Goal: Task Accomplishment & Management: Use online tool/utility

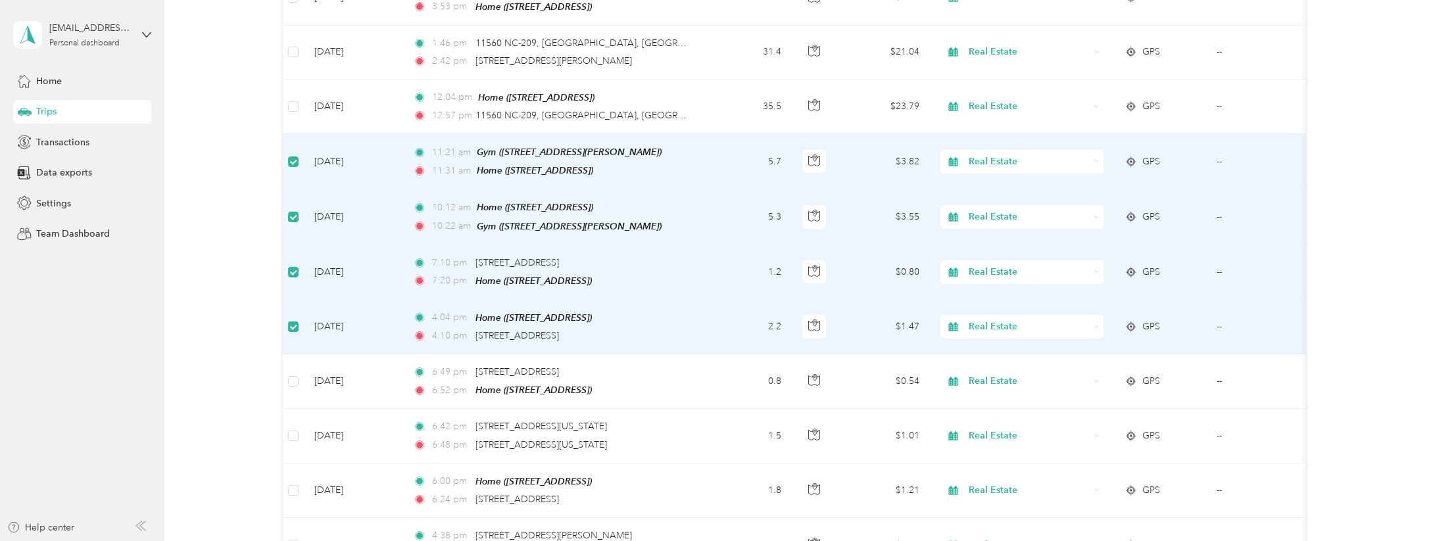
scroll to position [525, 0]
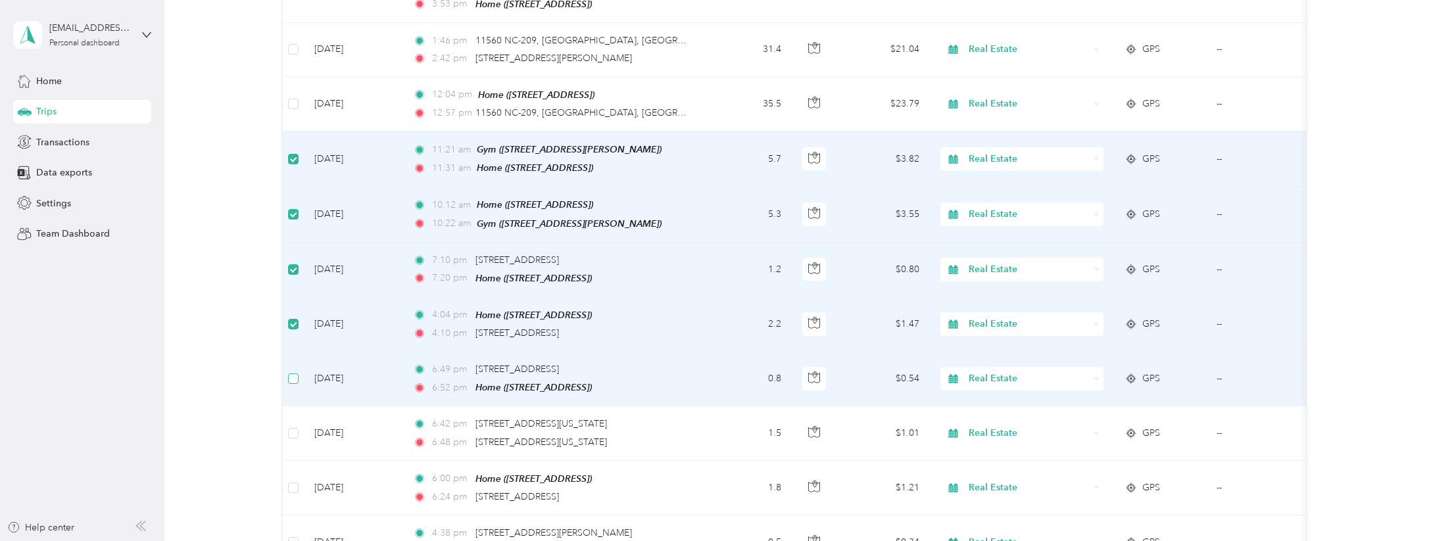
click at [293, 372] on label at bounding box center [293, 379] width 11 height 14
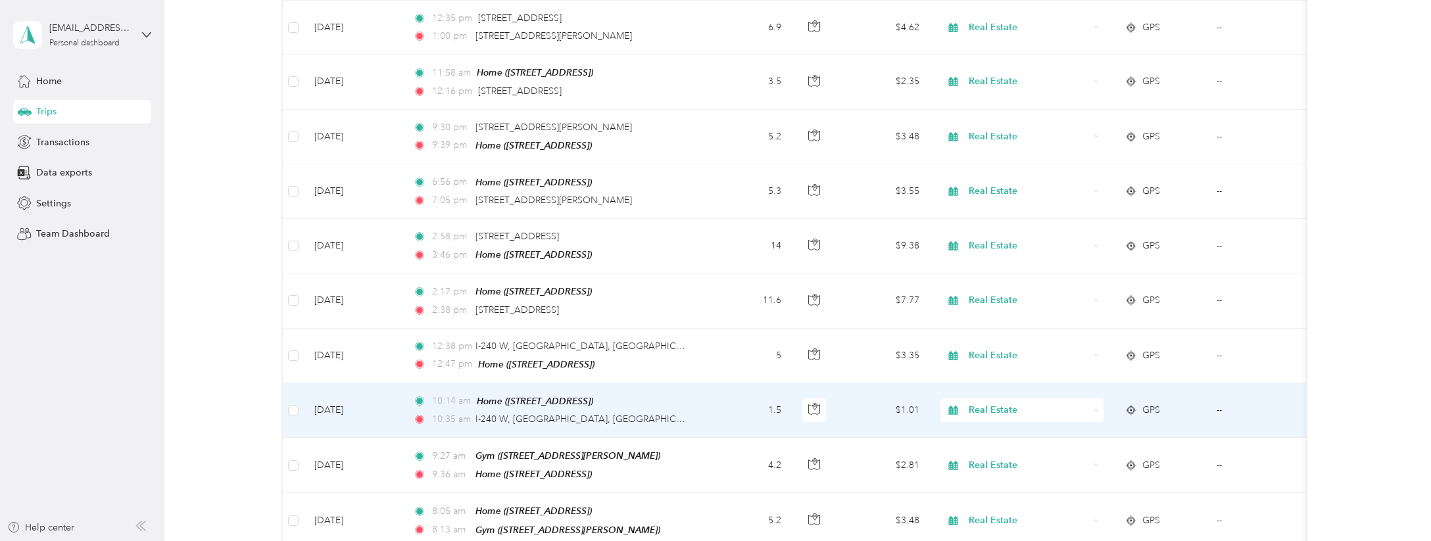
scroll to position [1762, 0]
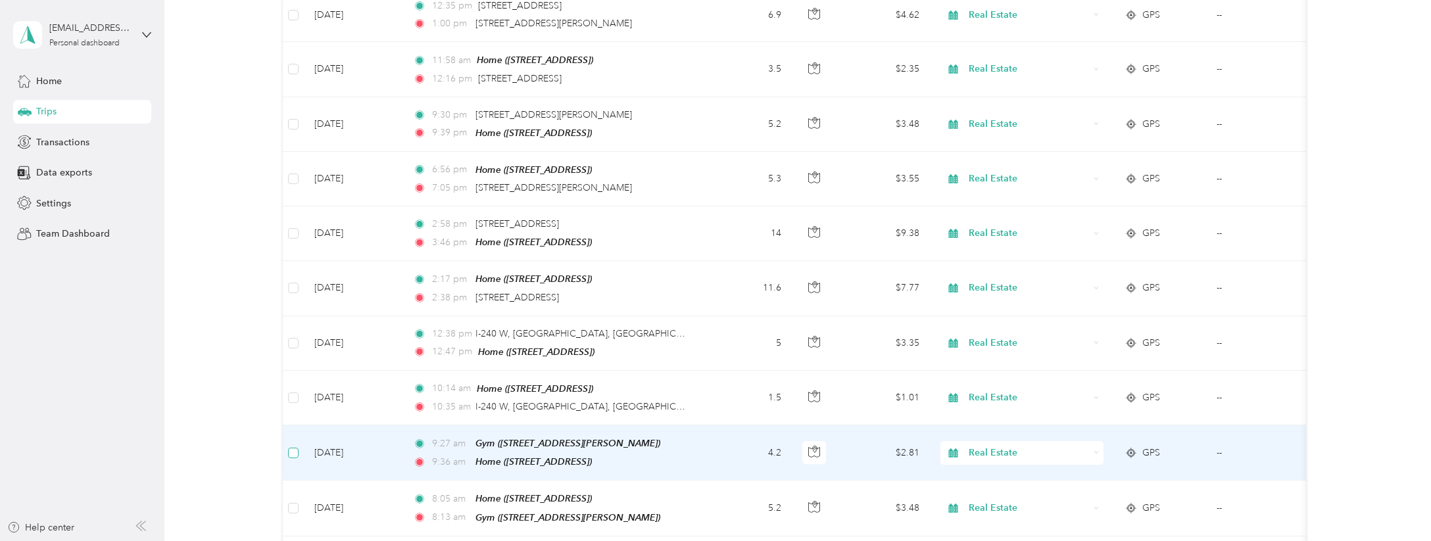
click at [295, 448] on span at bounding box center [293, 453] width 11 height 11
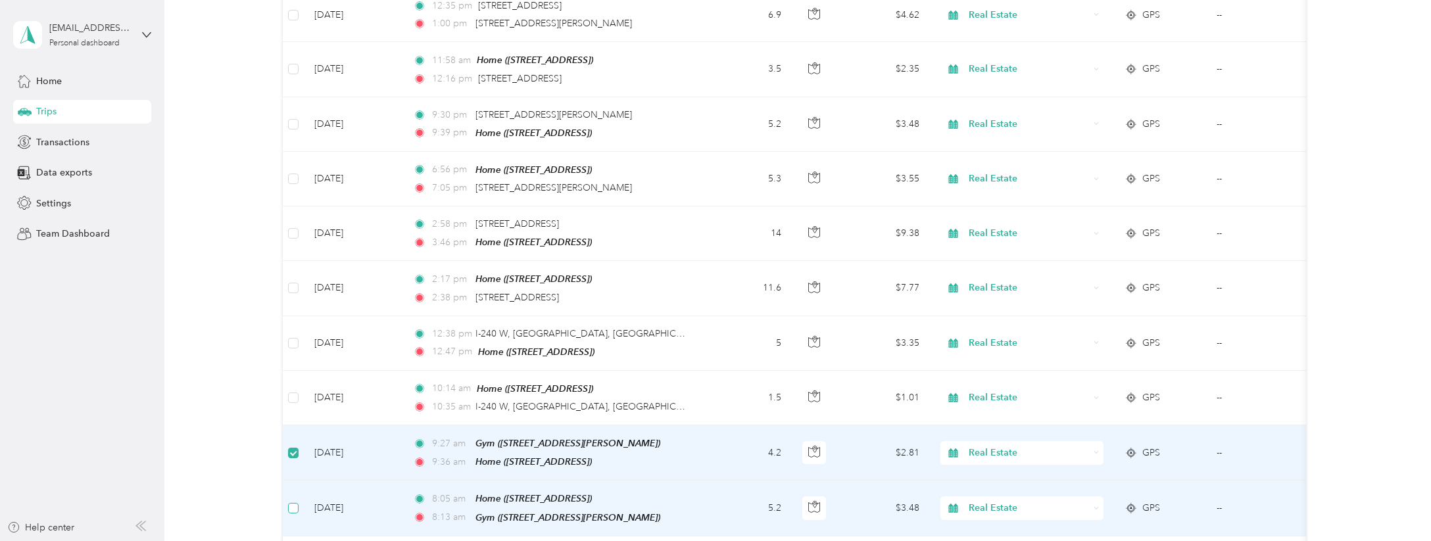
click at [292, 503] on span at bounding box center [293, 508] width 11 height 11
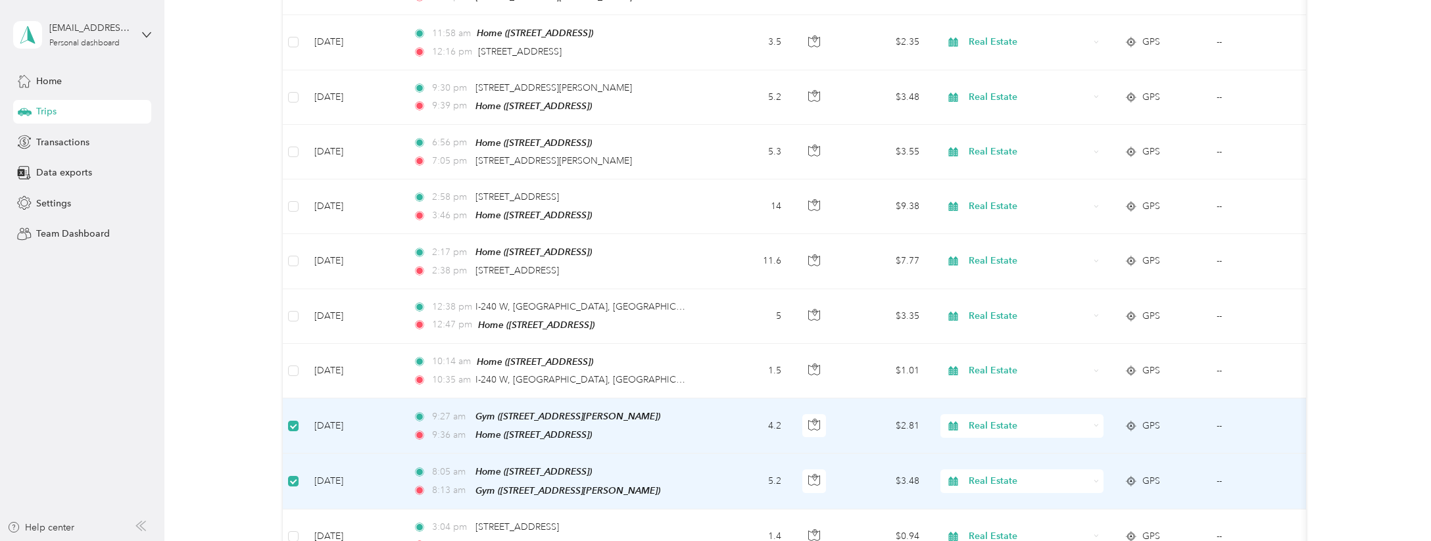
scroll to position [1805, 0]
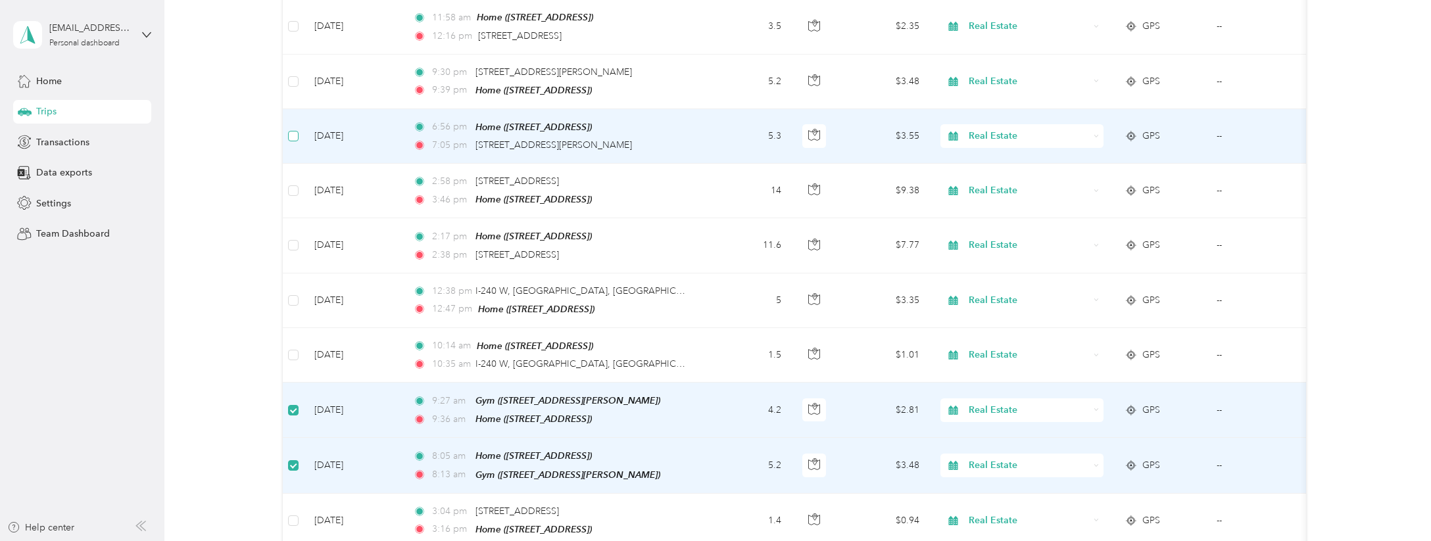
click at [299, 131] on span at bounding box center [293, 136] width 11 height 11
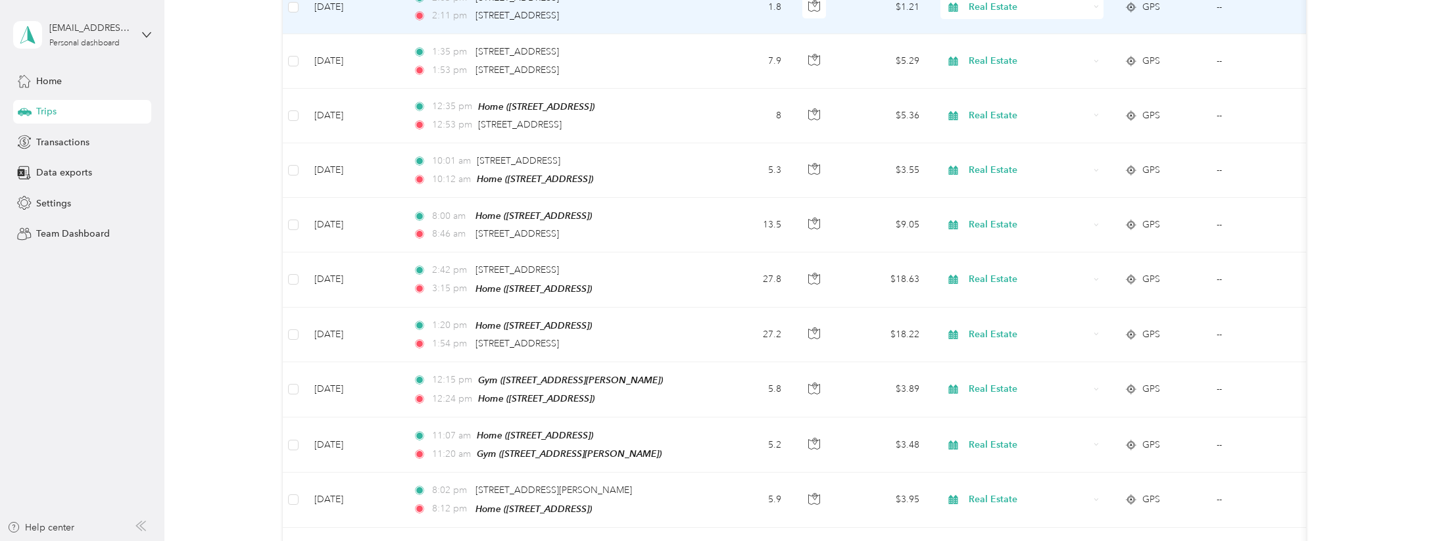
scroll to position [2523, 0]
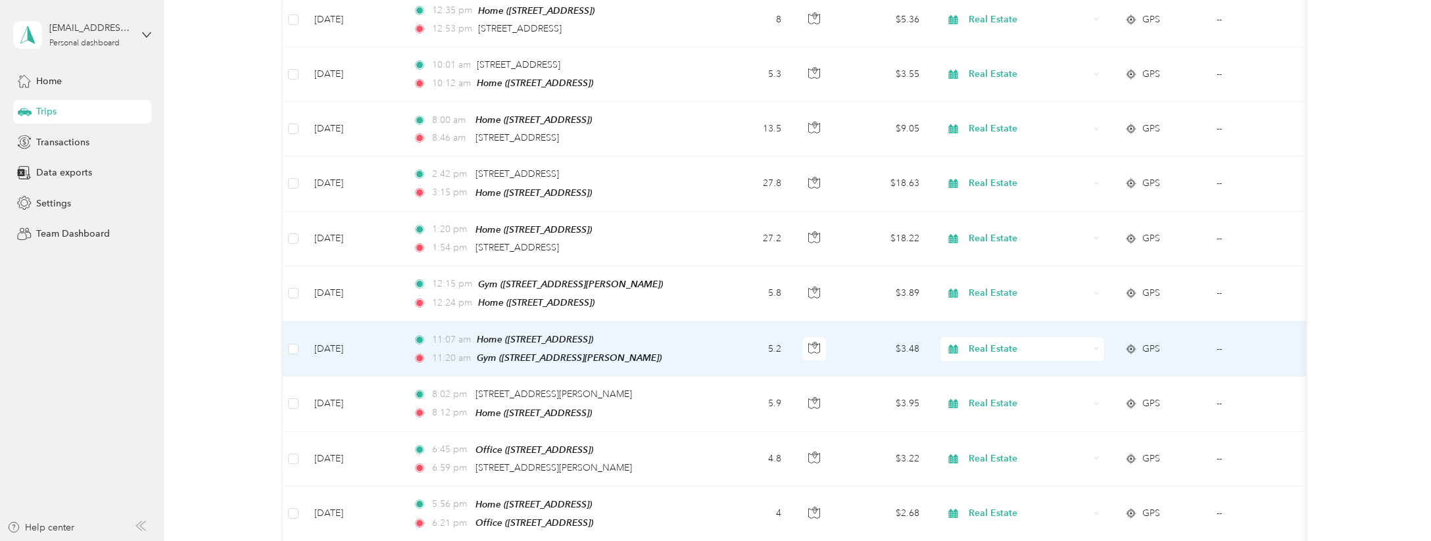
drag, startPoint x: 296, startPoint y: 324, endPoint x: 295, endPoint y: 278, distance: 46.7
click at [295, 344] on span at bounding box center [293, 349] width 11 height 11
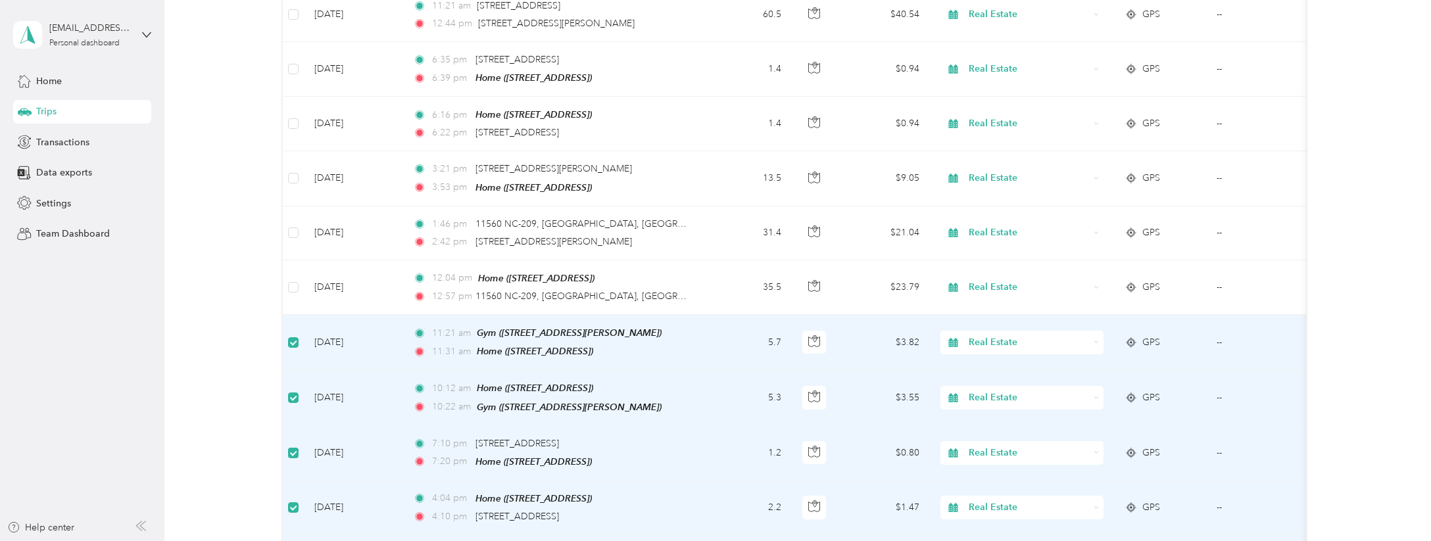
scroll to position [0, 0]
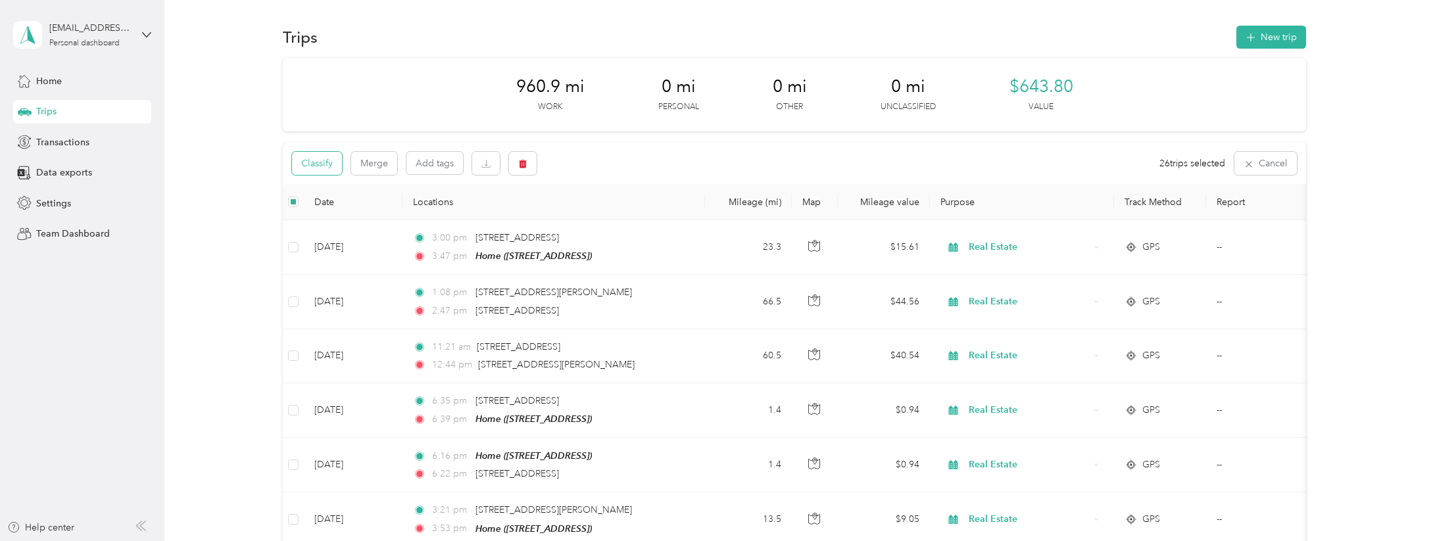
click at [312, 166] on button "Classify" at bounding box center [317, 163] width 50 height 23
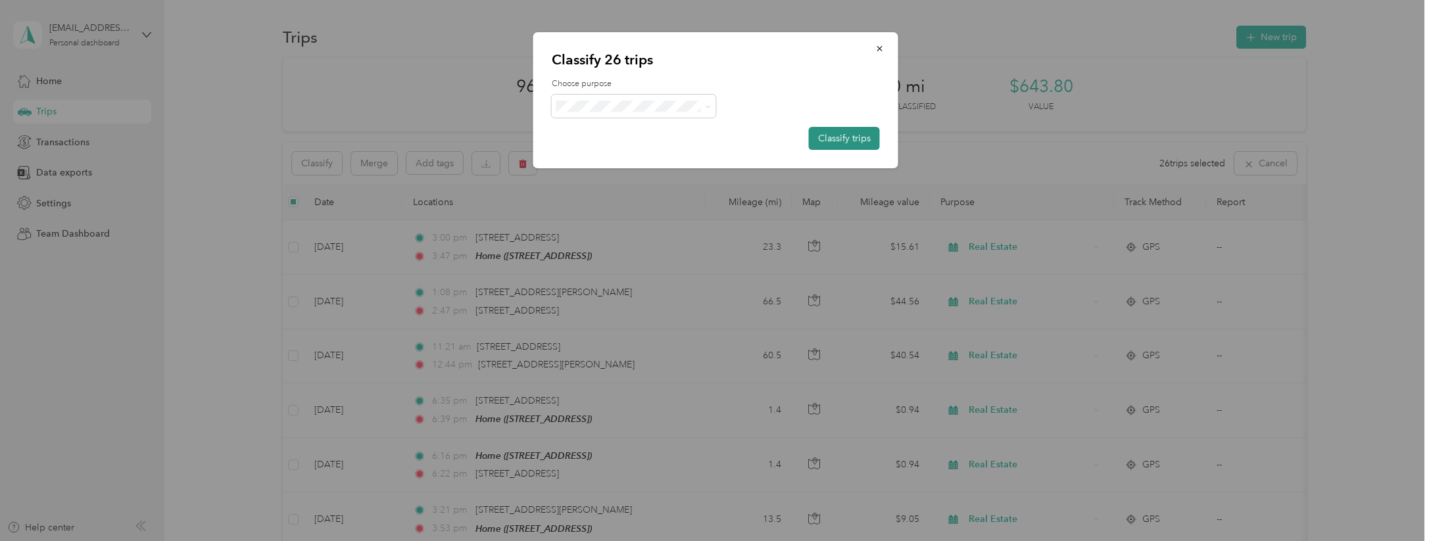
click at [819, 137] on button "Classify trips" at bounding box center [844, 138] width 71 height 23
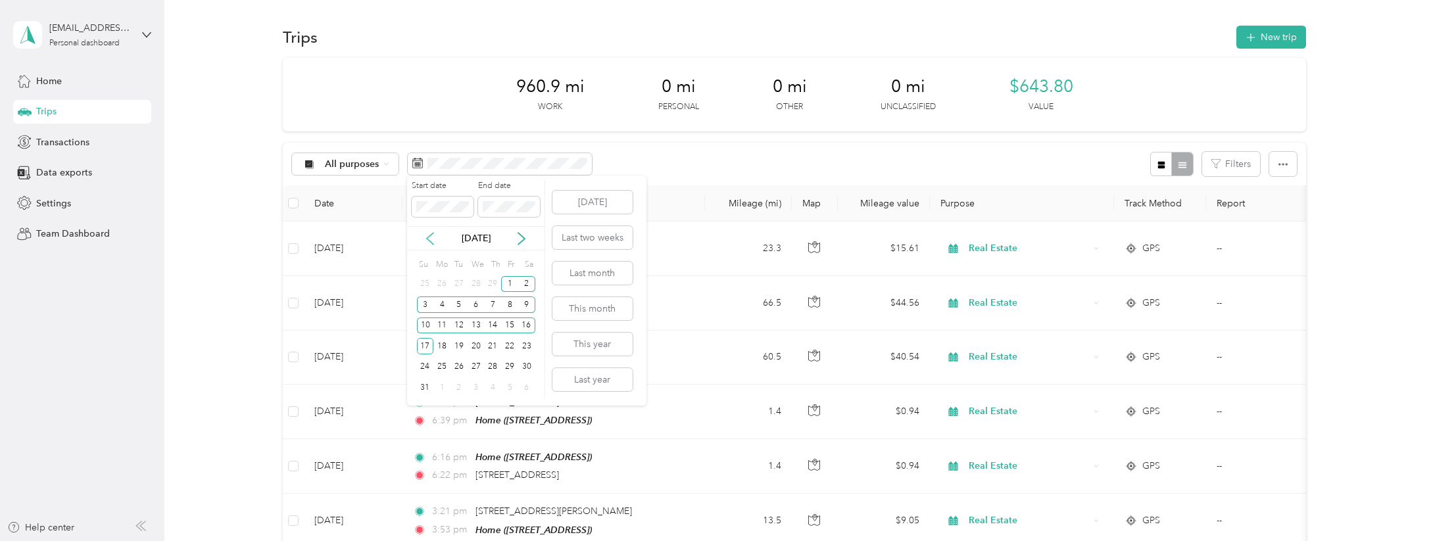
click at [432, 236] on icon at bounding box center [430, 238] width 13 height 13
click at [493, 326] on div "15" at bounding box center [492, 326] width 17 height 16
click at [497, 364] on div "29" at bounding box center [492, 367] width 17 height 16
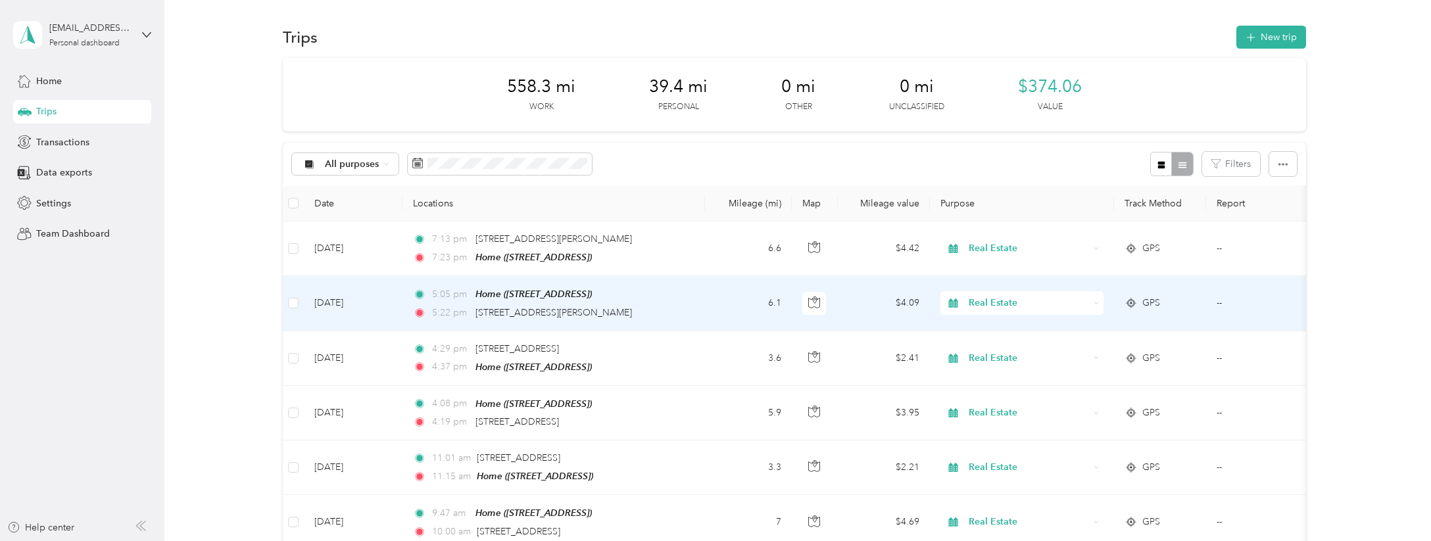
scroll to position [12, 0]
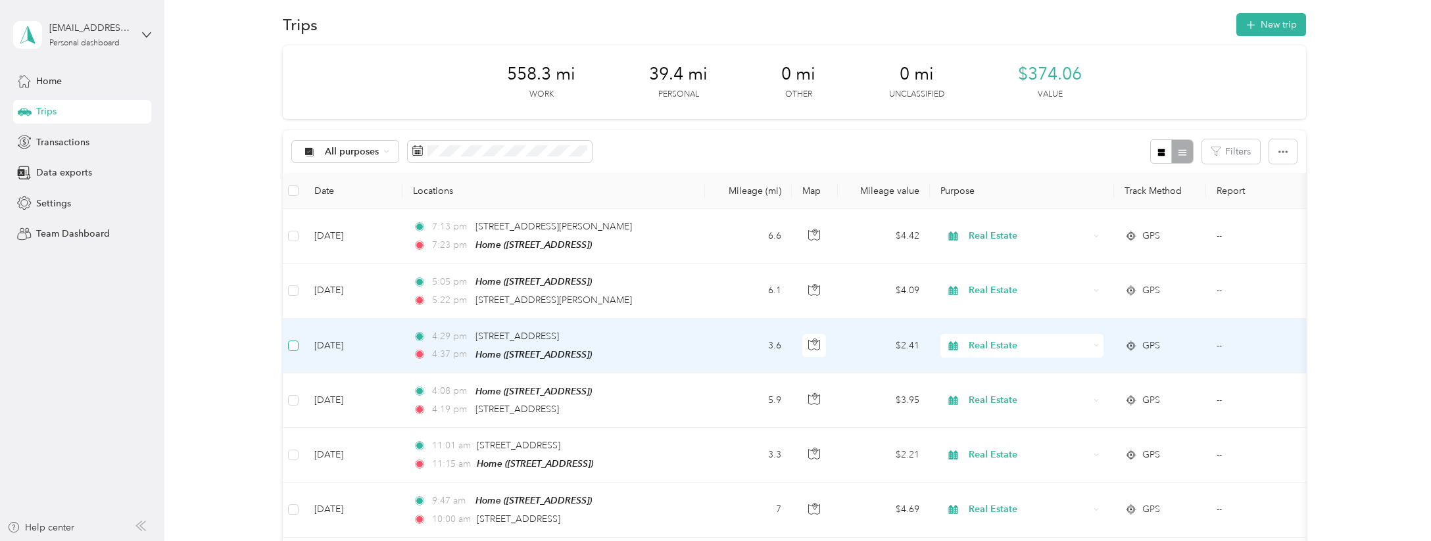
click at [297, 341] on span at bounding box center [293, 346] width 11 height 11
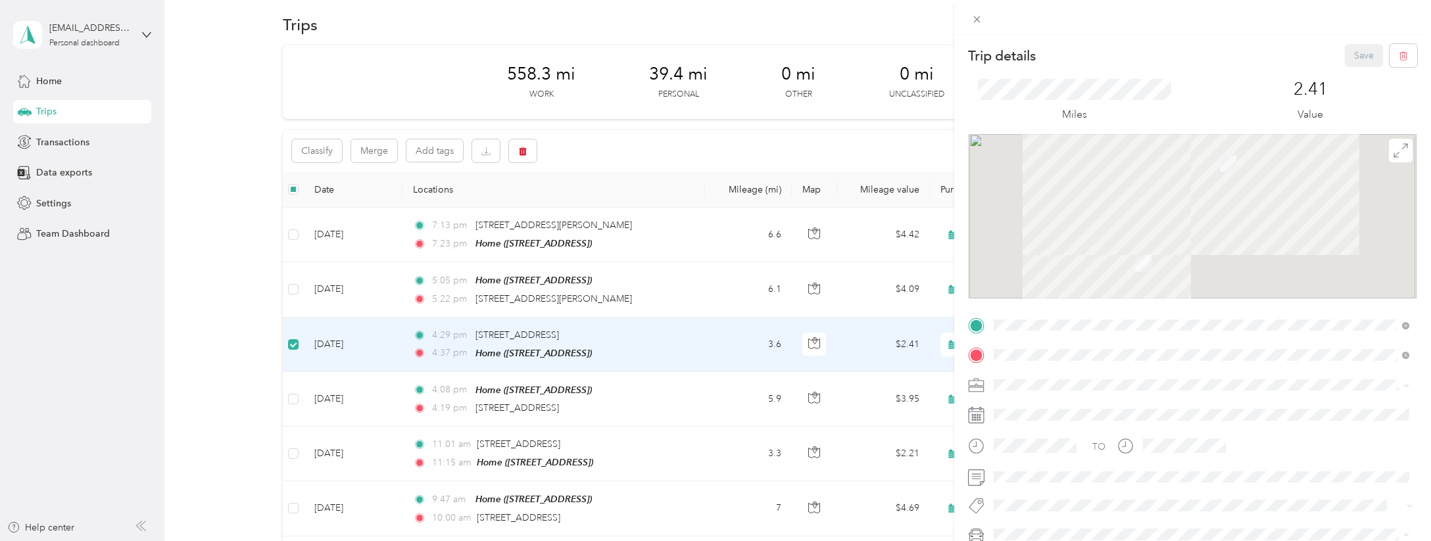
click at [293, 395] on div "Trip details Save This trip cannot be edited because it is either under review,…" at bounding box center [715, 270] width 1431 height 541
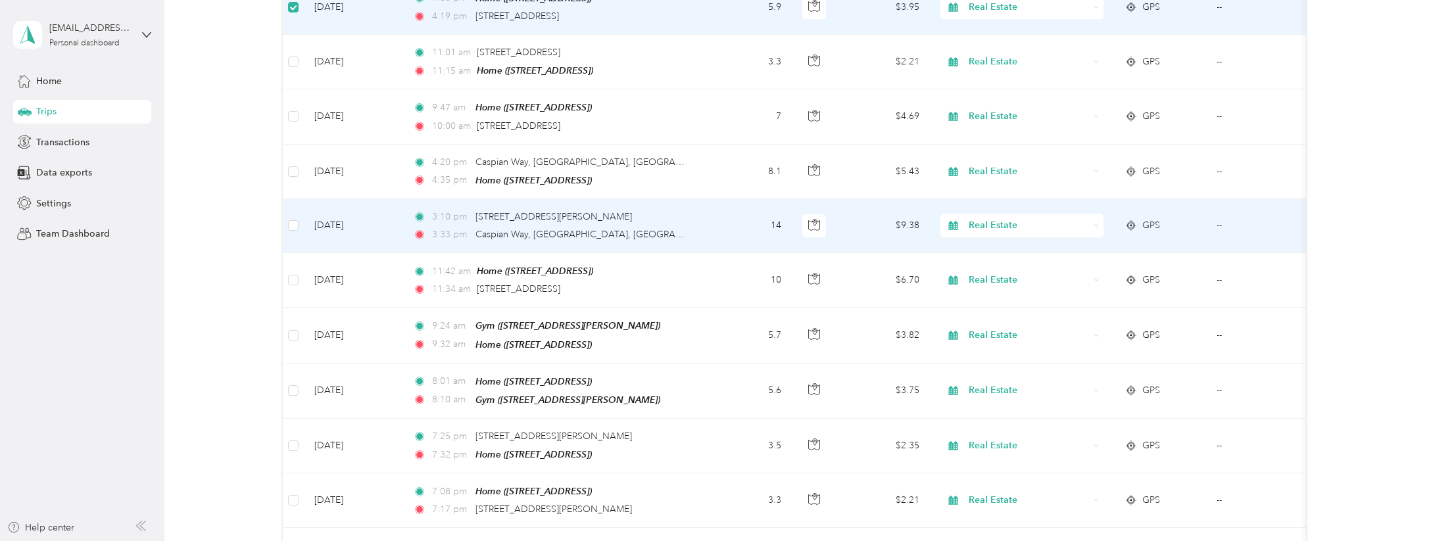
scroll to position [456, 0]
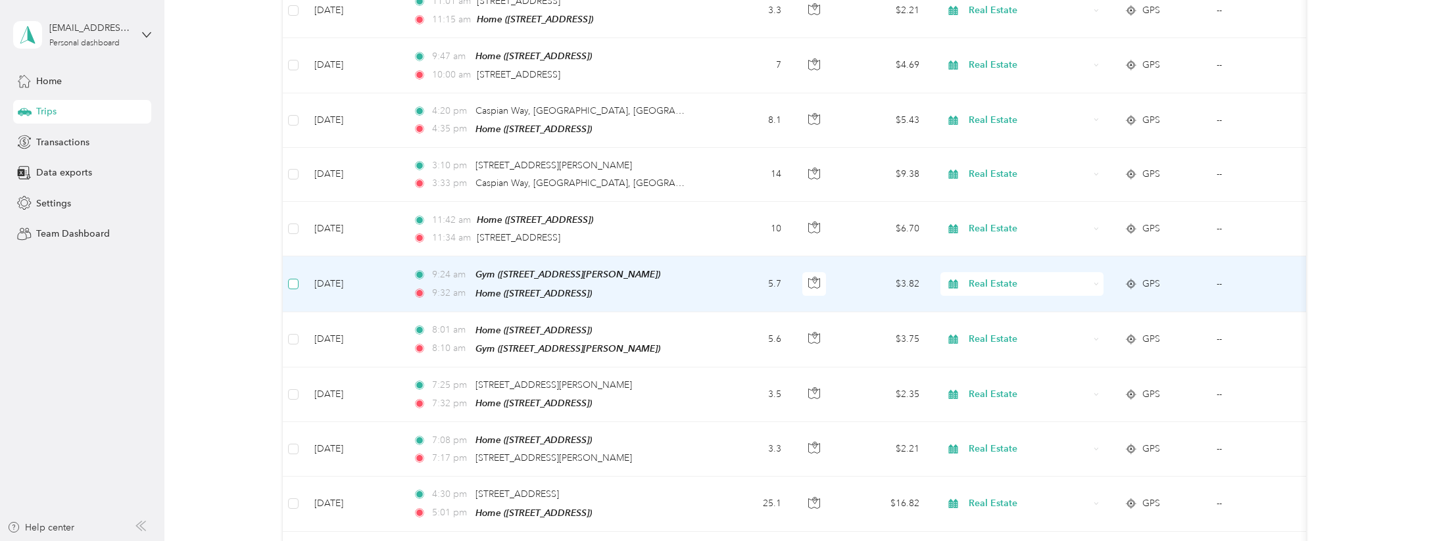
click at [297, 279] on span at bounding box center [293, 284] width 11 height 11
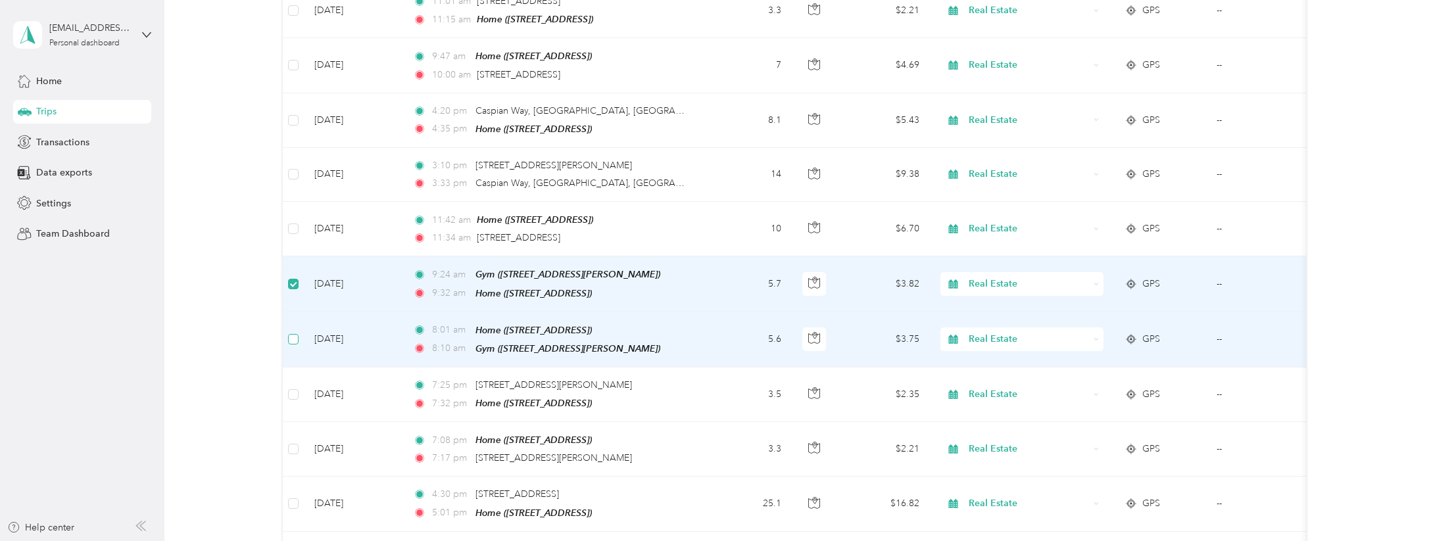
click at [297, 334] on span at bounding box center [293, 339] width 11 height 11
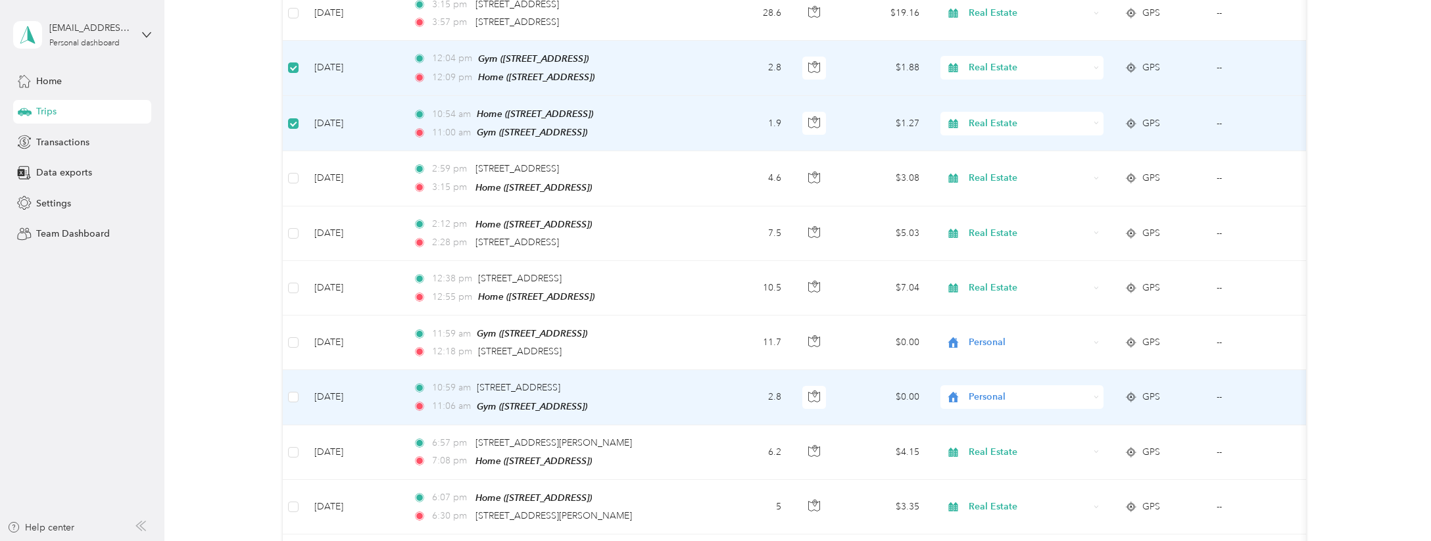
scroll to position [1897, 0]
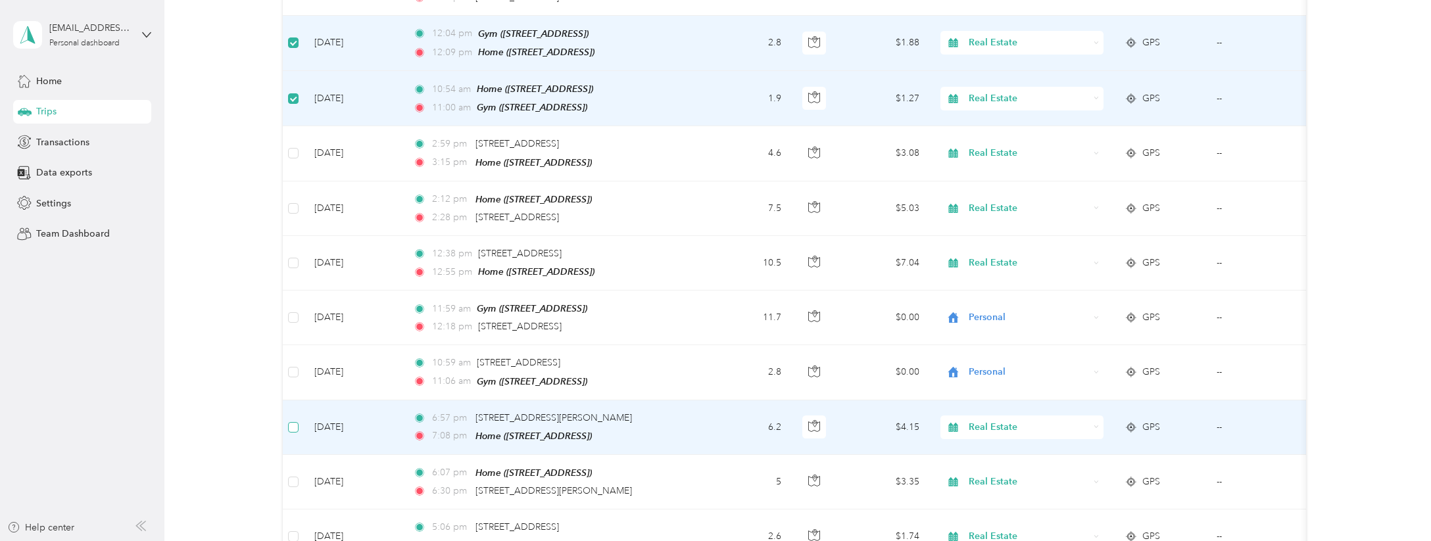
click at [297, 422] on span at bounding box center [293, 427] width 11 height 11
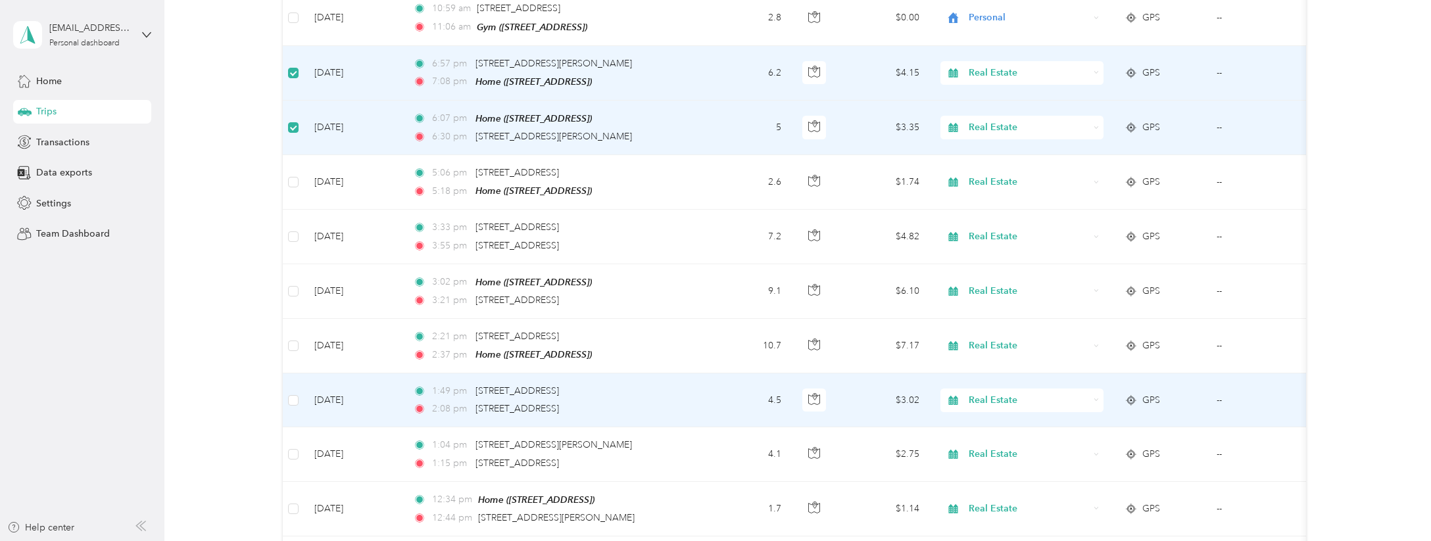
scroll to position [2339, 0]
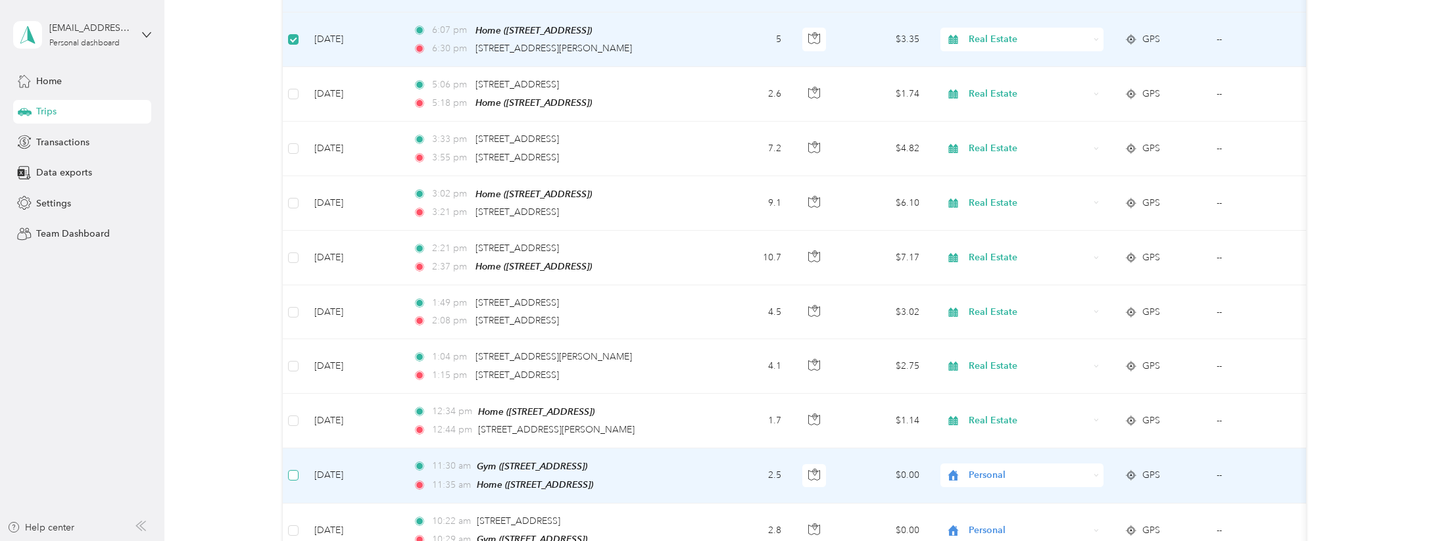
click at [297, 470] on span at bounding box center [293, 475] width 11 height 11
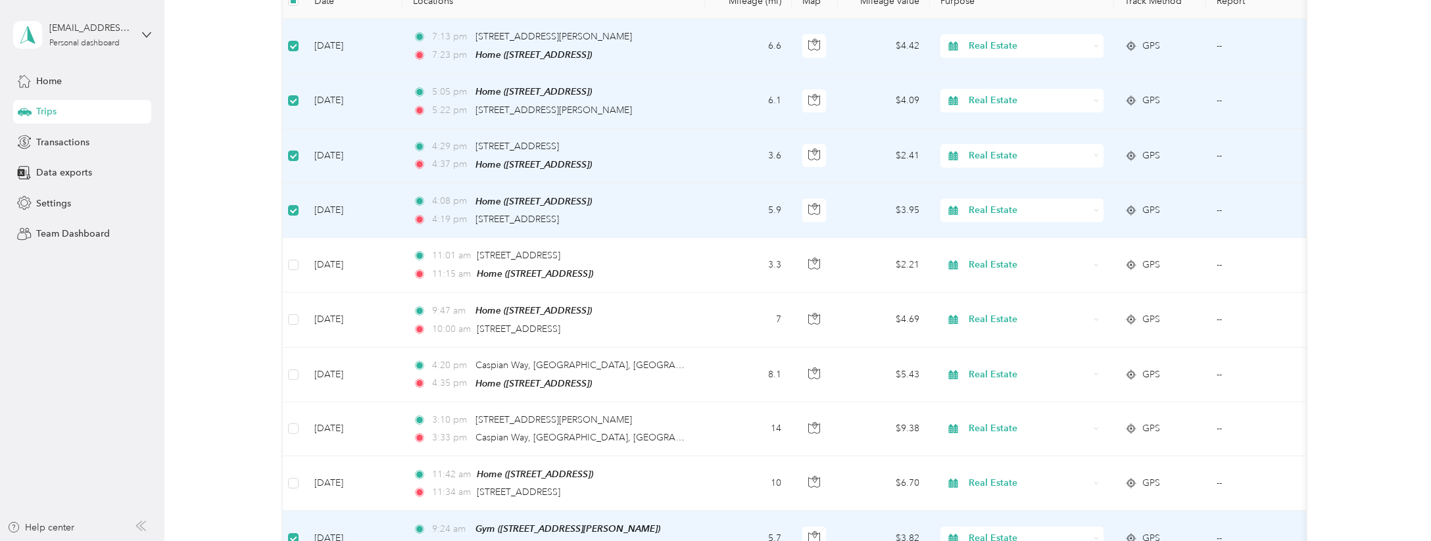
scroll to position [0, 0]
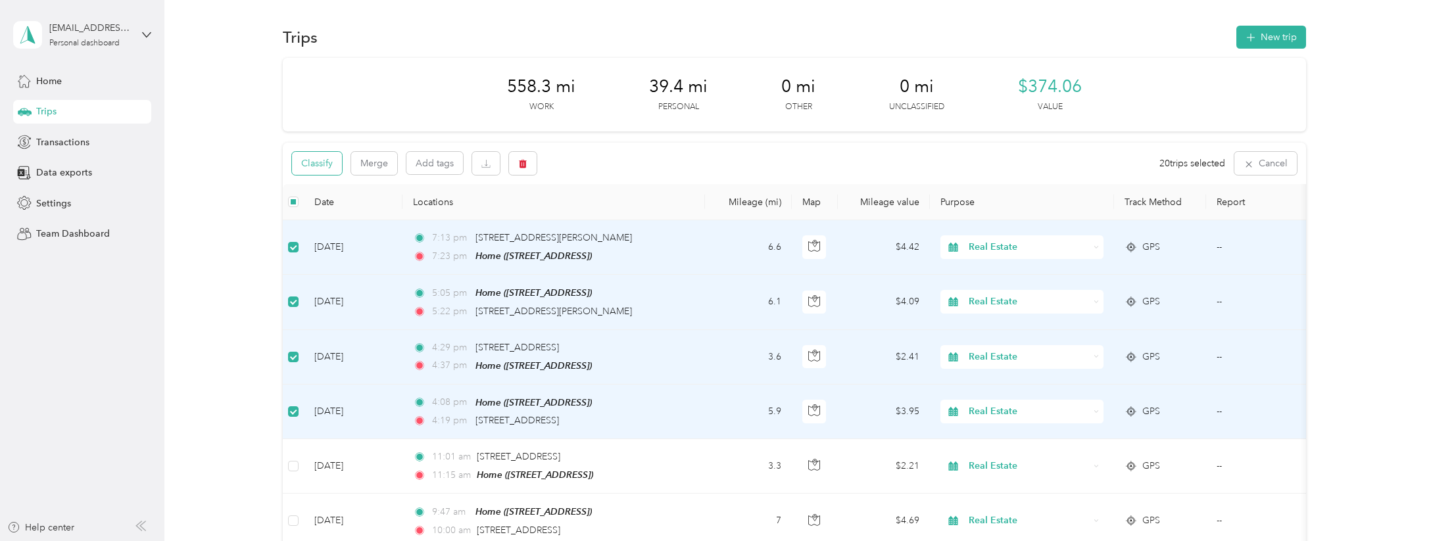
click at [320, 162] on button "Classify" at bounding box center [317, 163] width 50 height 23
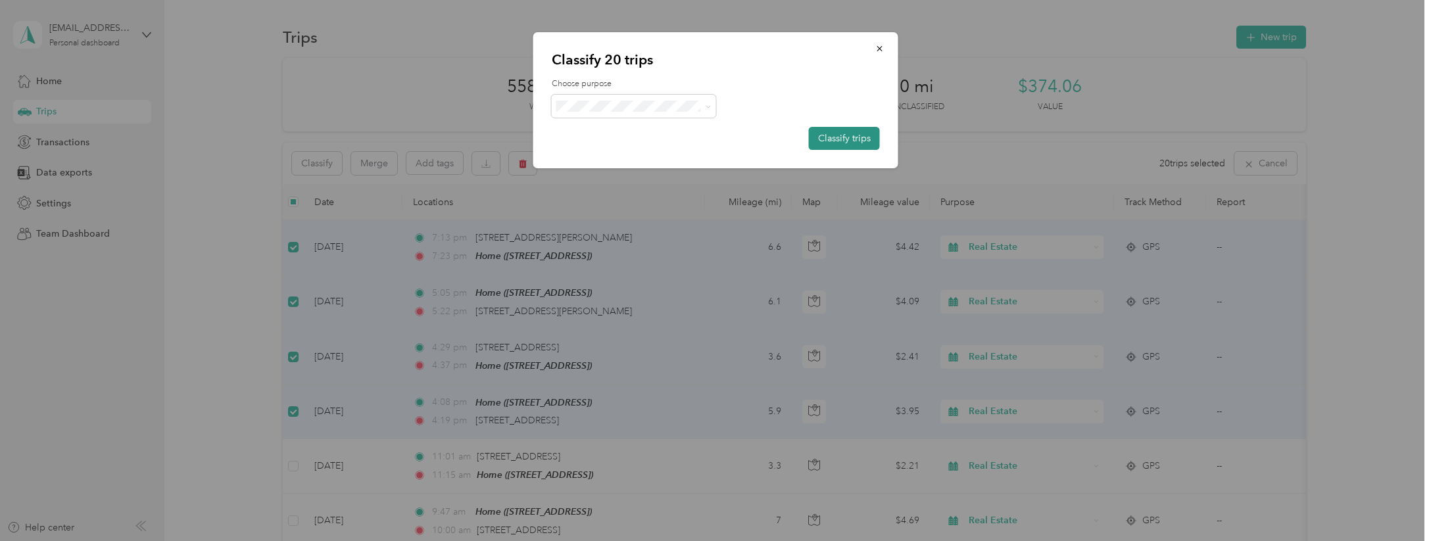
click at [836, 137] on button "Classify trips" at bounding box center [844, 138] width 71 height 23
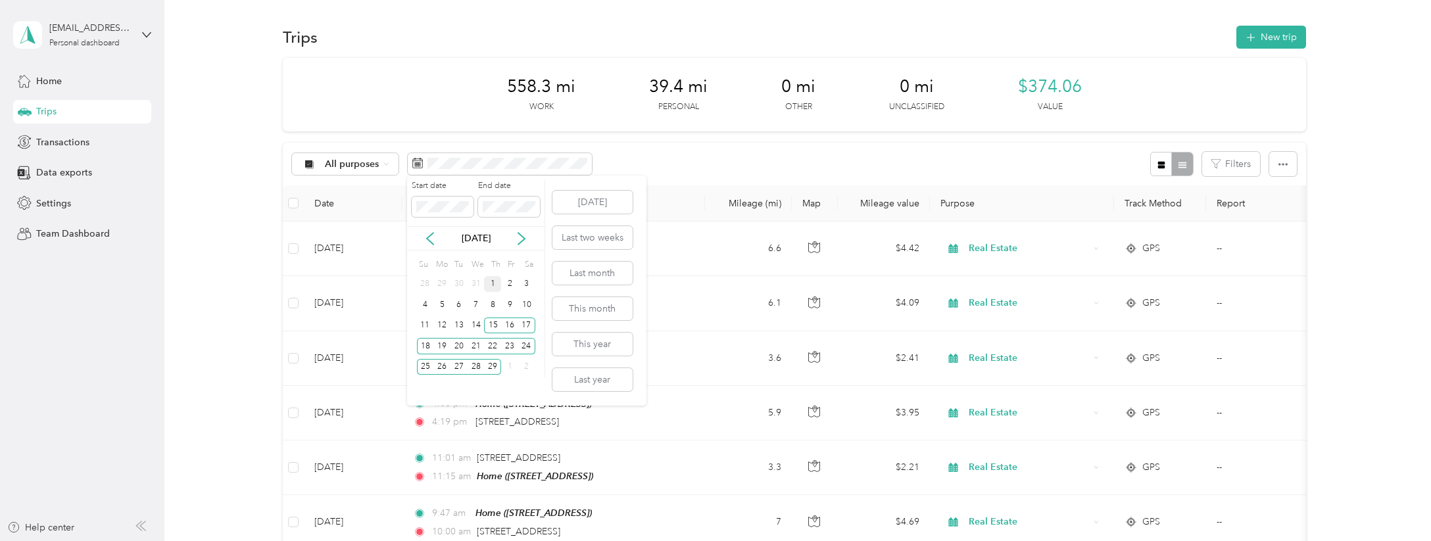
click at [494, 285] on div "1" at bounding box center [492, 284] width 17 height 16
click at [490, 329] on div "15" at bounding box center [492, 326] width 17 height 16
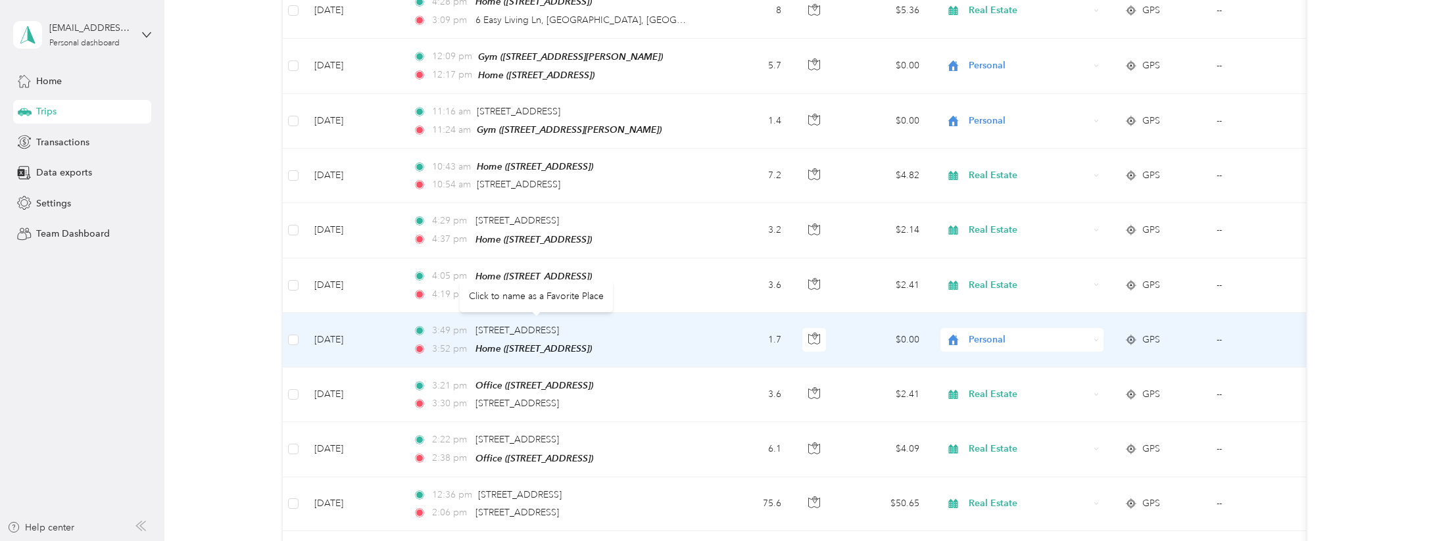
scroll to position [326, 0]
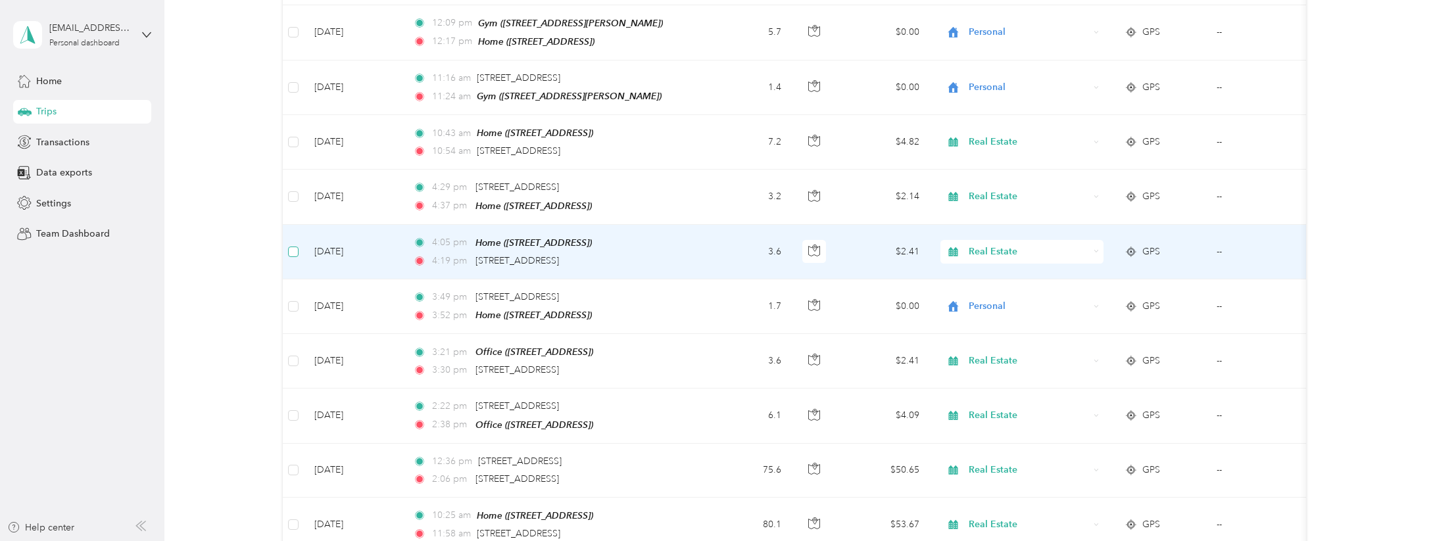
click at [297, 247] on span at bounding box center [293, 252] width 11 height 11
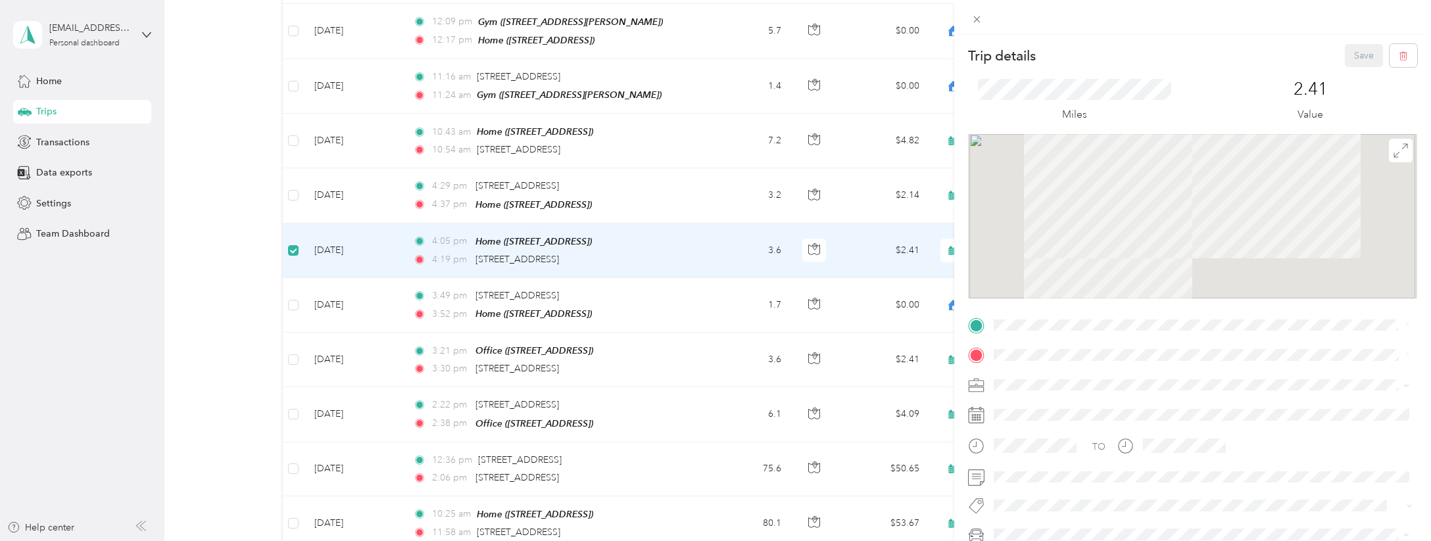
click at [293, 187] on div "Trip details Save This trip cannot be edited because it is either under review,…" at bounding box center [715, 270] width 1431 height 541
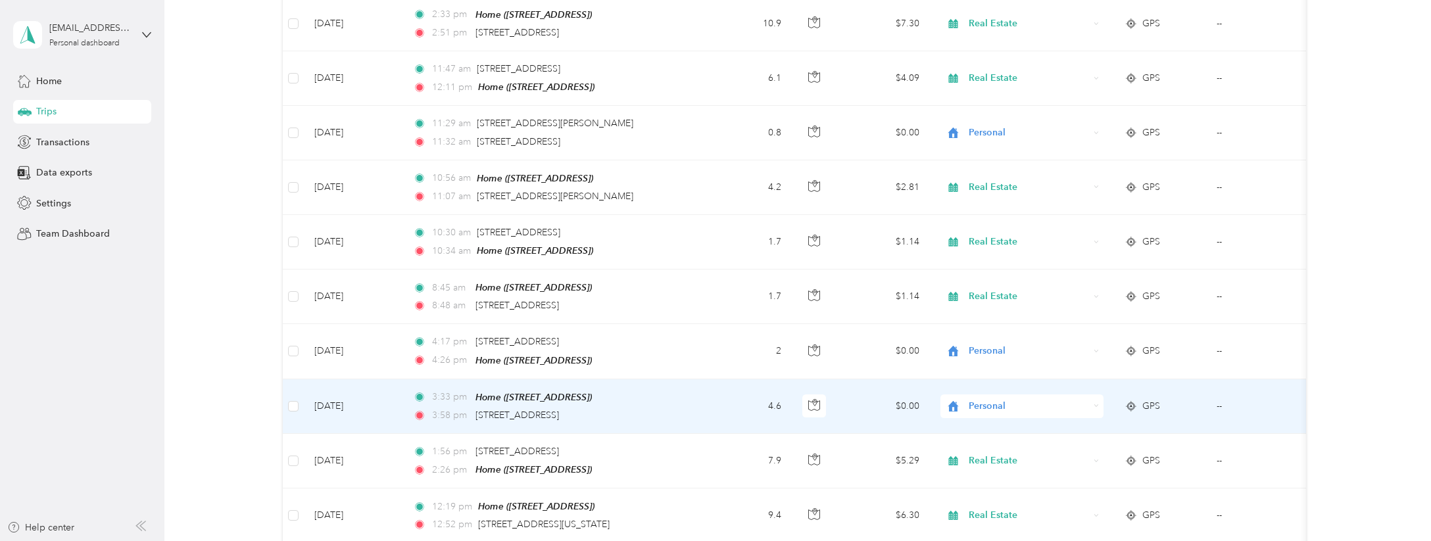
scroll to position [1058, 0]
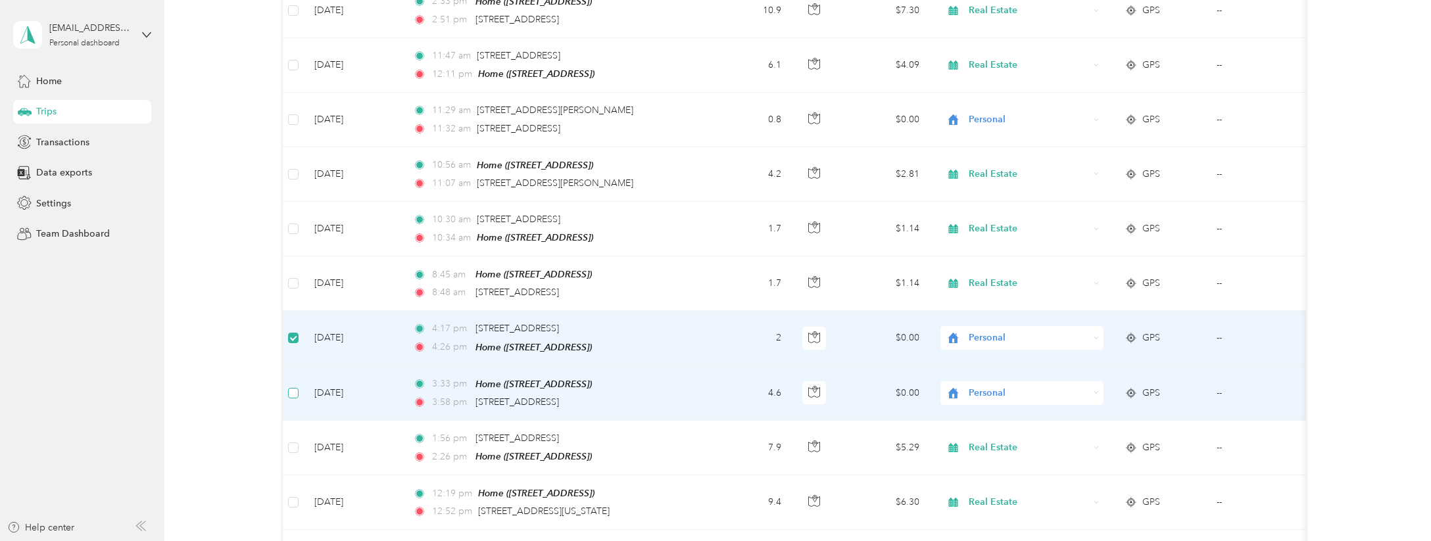
click at [295, 388] on span at bounding box center [293, 393] width 11 height 11
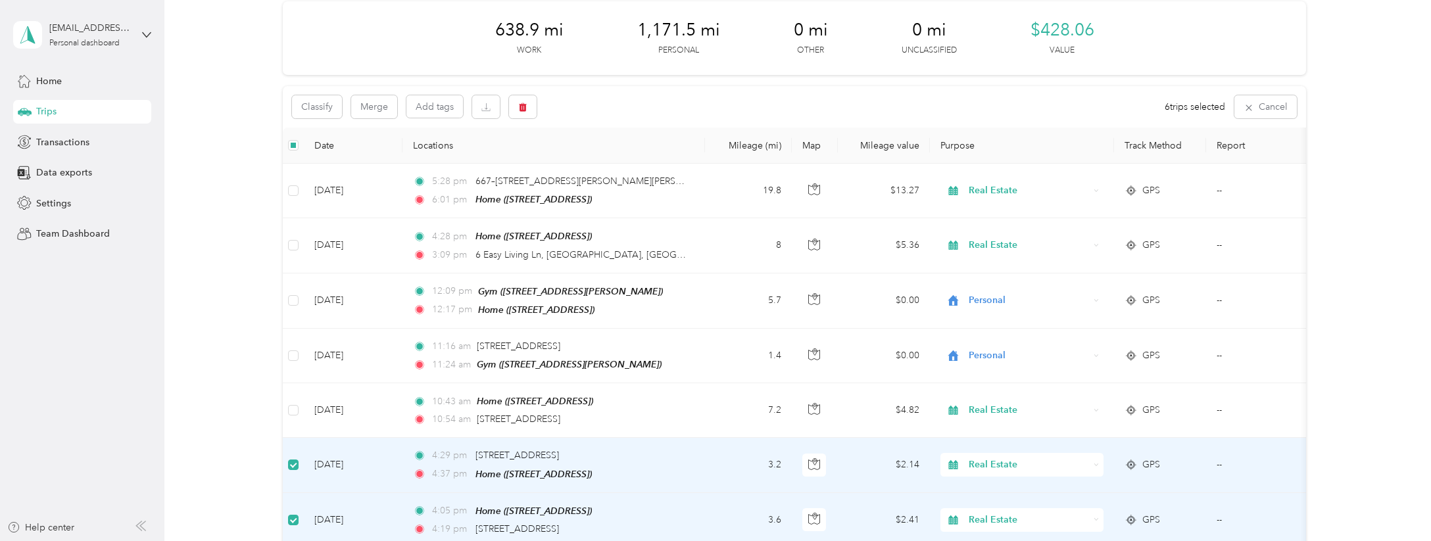
scroll to position [0, 0]
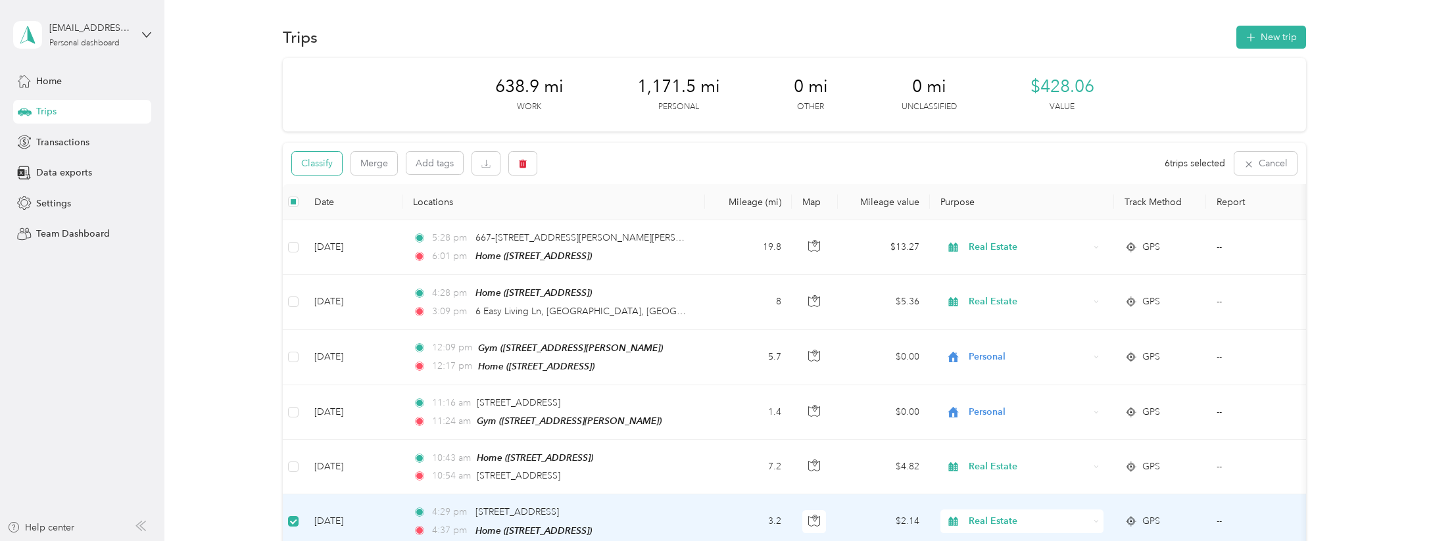
click at [321, 164] on button "Classify" at bounding box center [317, 163] width 50 height 23
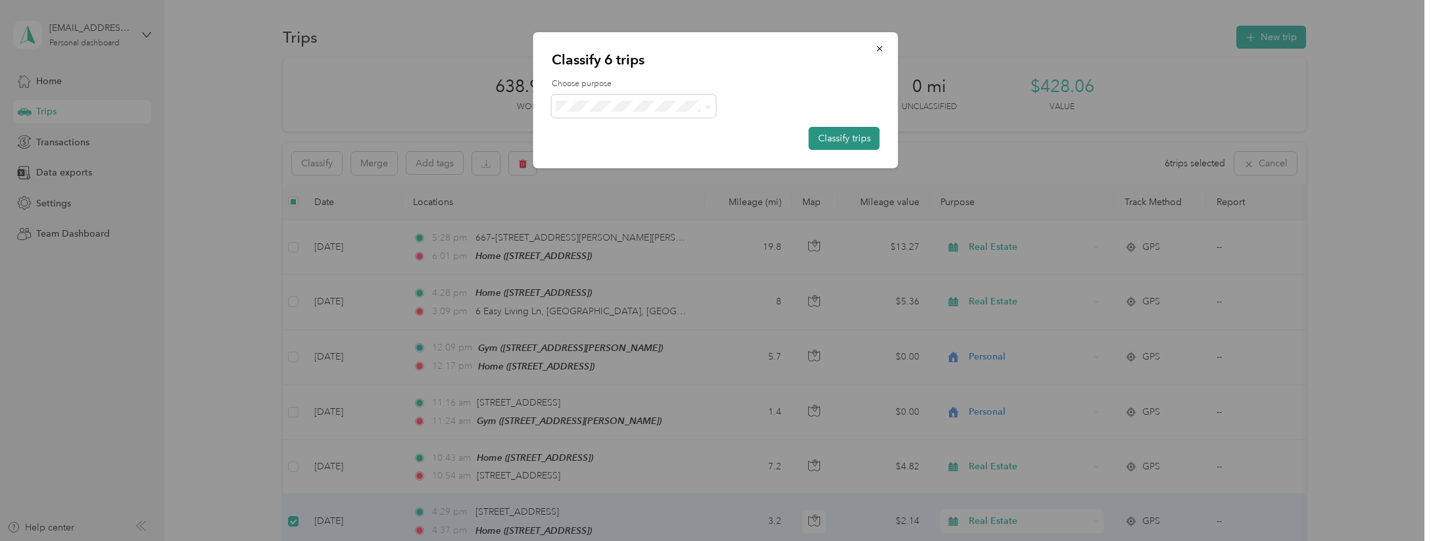
click at [841, 134] on button "Classify trips" at bounding box center [844, 138] width 71 height 23
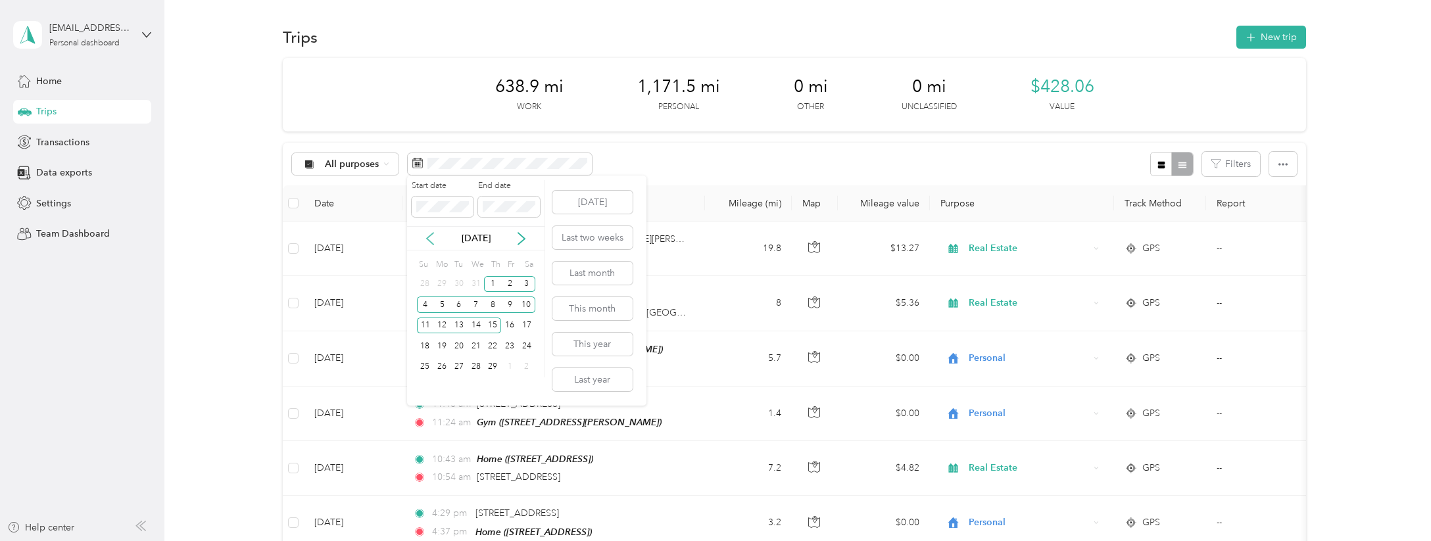
click at [426, 239] on icon at bounding box center [430, 238] width 13 height 13
click at [440, 324] on div "15" at bounding box center [442, 326] width 17 height 16
click at [473, 369] on div "31" at bounding box center [476, 367] width 17 height 16
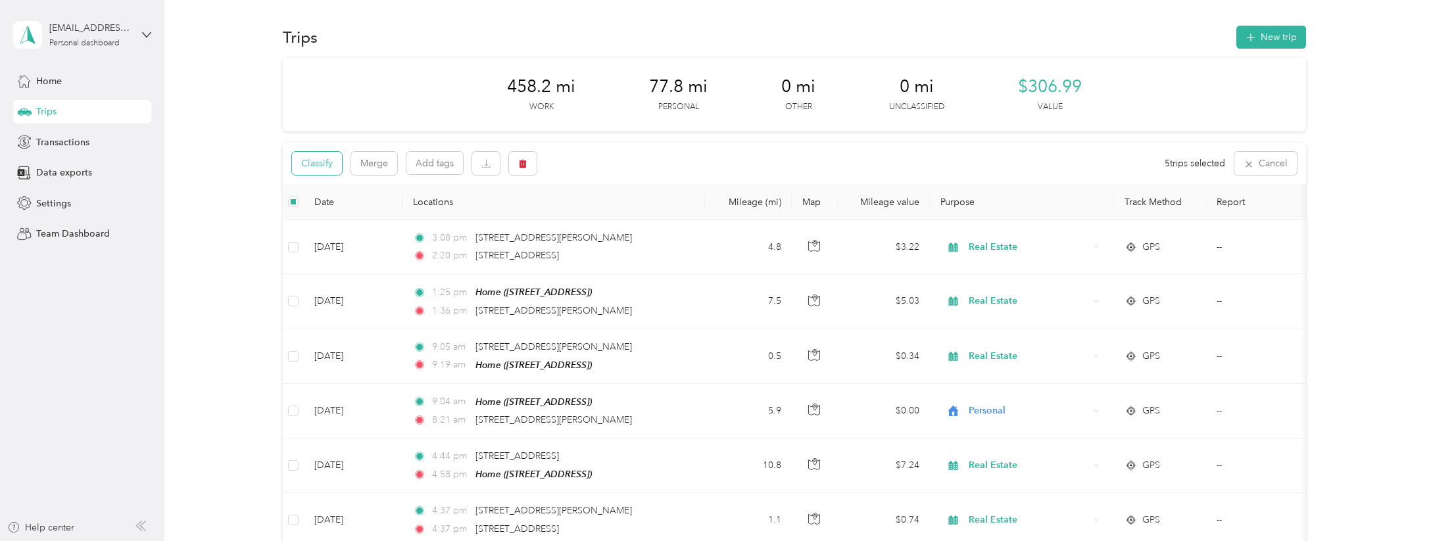
click at [318, 159] on button "Classify" at bounding box center [317, 163] width 50 height 23
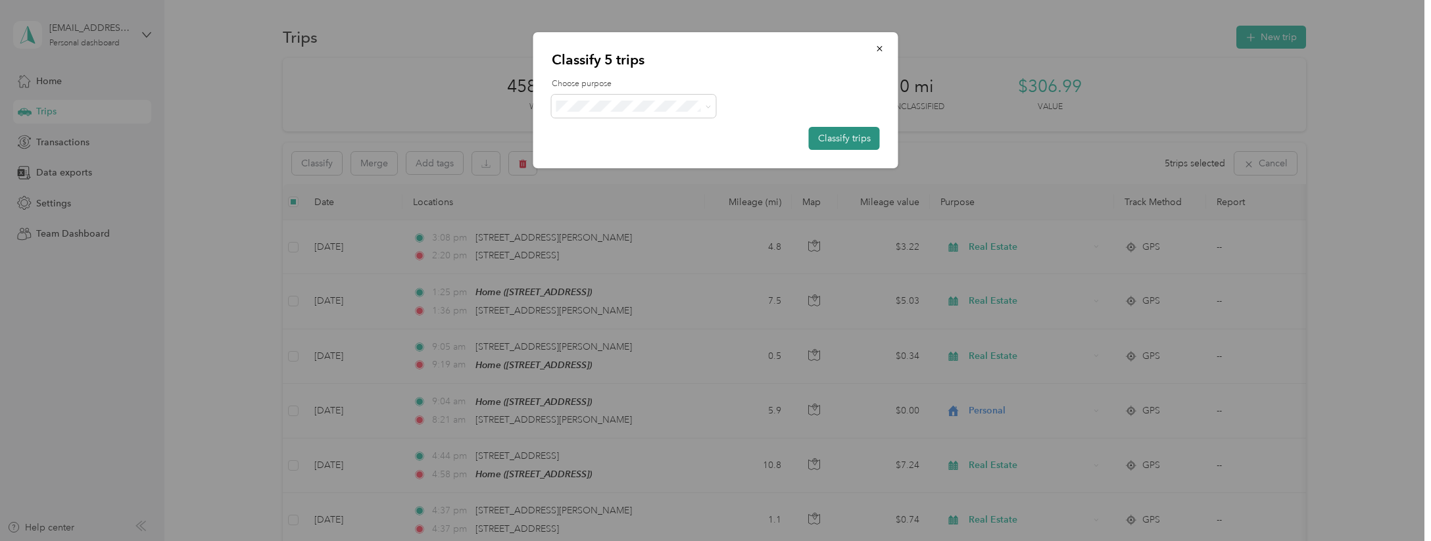
click at [866, 133] on button "Classify trips" at bounding box center [844, 138] width 71 height 23
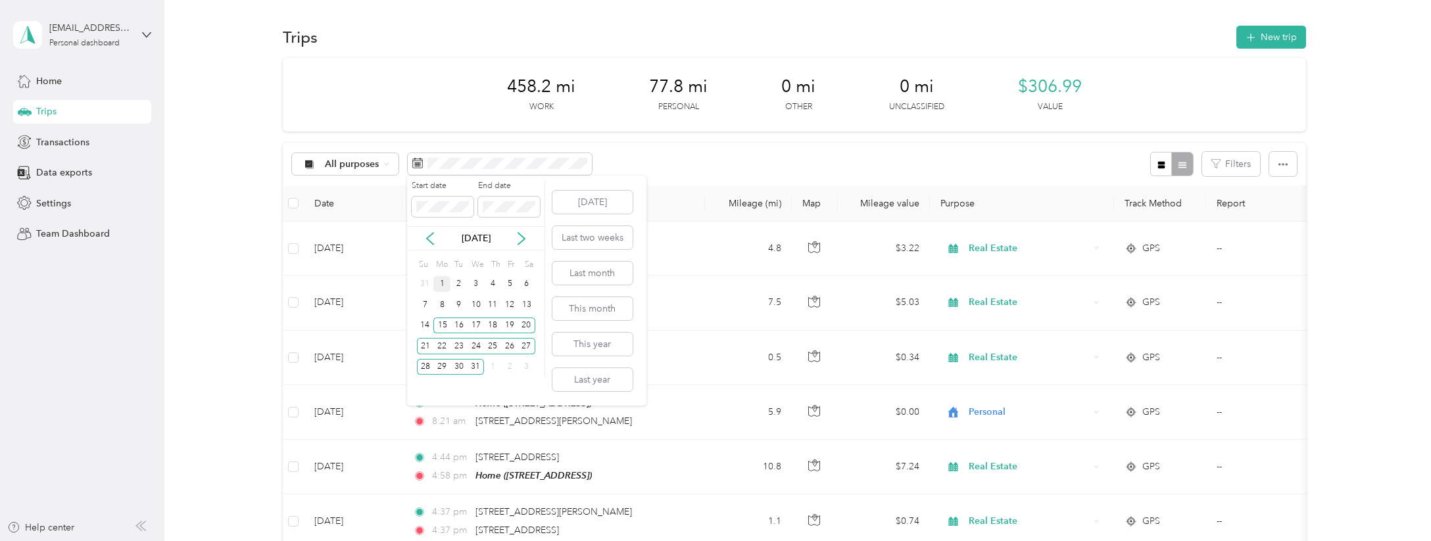
click at [443, 286] on div "1" at bounding box center [442, 284] width 17 height 16
click at [447, 326] on div "15" at bounding box center [442, 326] width 17 height 16
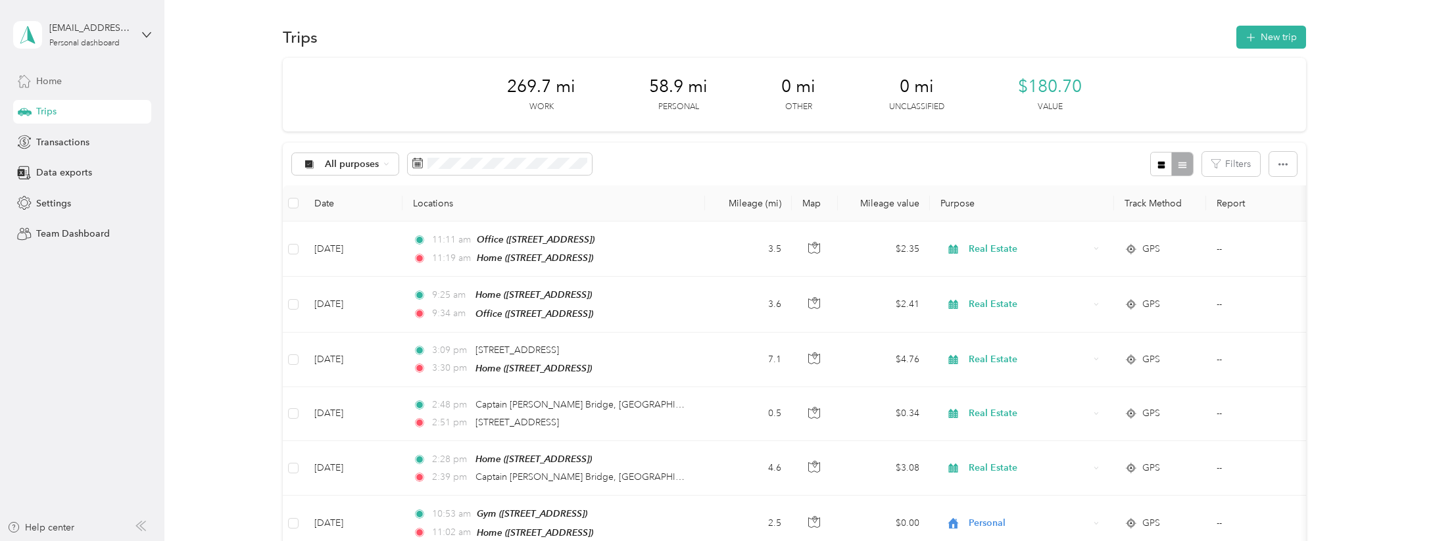
click at [80, 87] on div "Home" at bounding box center [82, 81] width 138 height 24
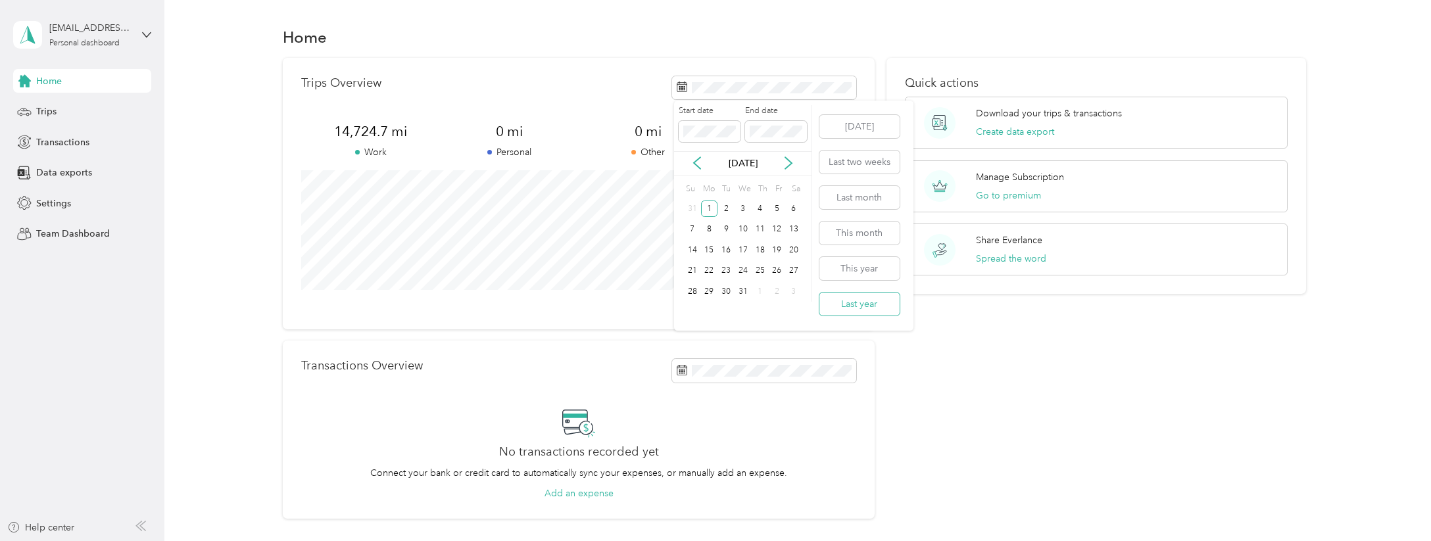
click at [850, 305] on button "Last year" at bounding box center [860, 304] width 80 height 23
click at [1045, 134] on button "Create data export" at bounding box center [1015, 132] width 78 height 14
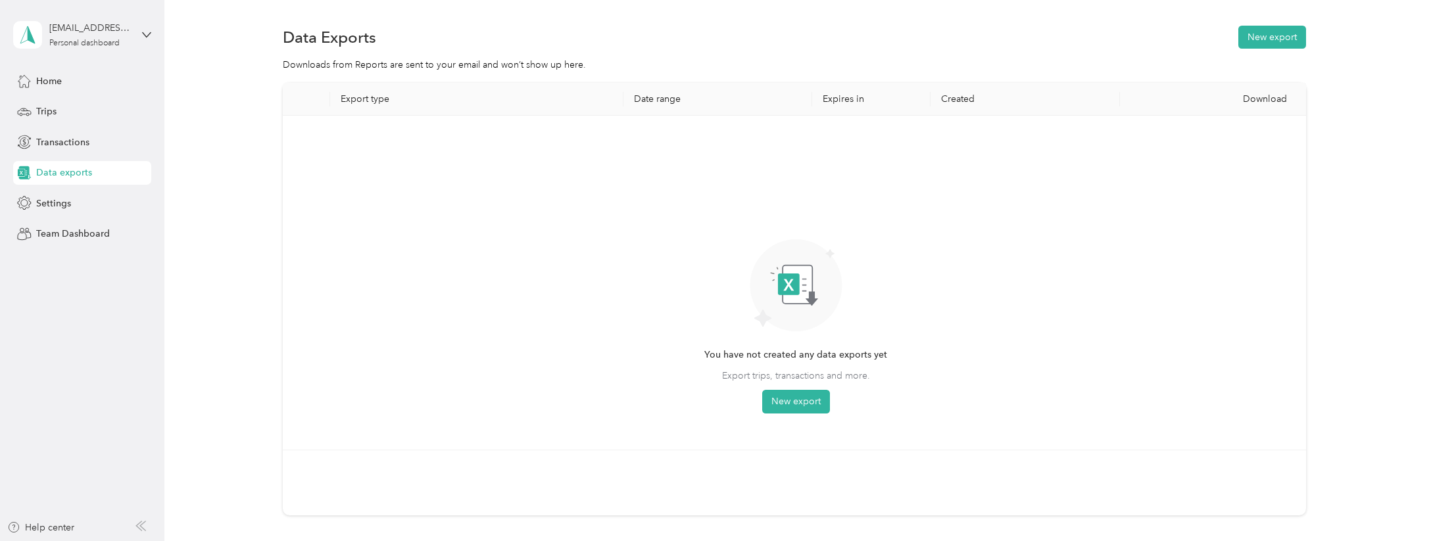
click at [422, 95] on th "Export type" at bounding box center [476, 99] width 293 height 33
click at [1273, 30] on button "New export" at bounding box center [1273, 37] width 68 height 23
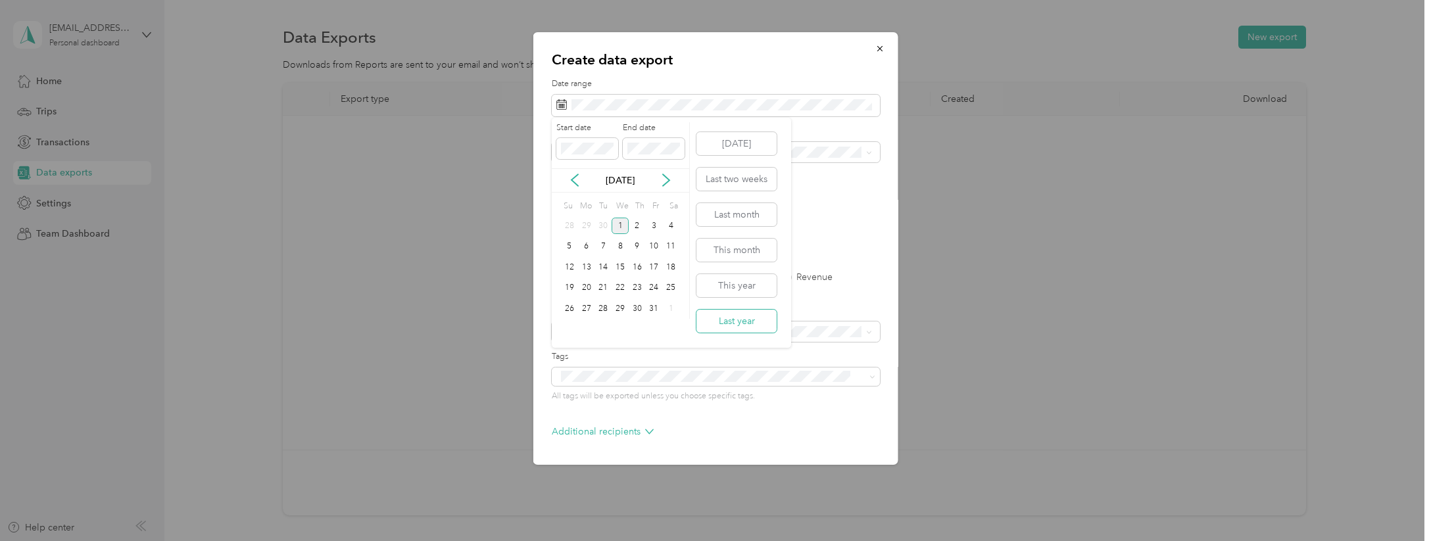
click at [743, 322] on button "Last year" at bounding box center [737, 321] width 80 height 23
click at [649, 228] on label "PDF" at bounding box center [663, 229] width 32 height 9
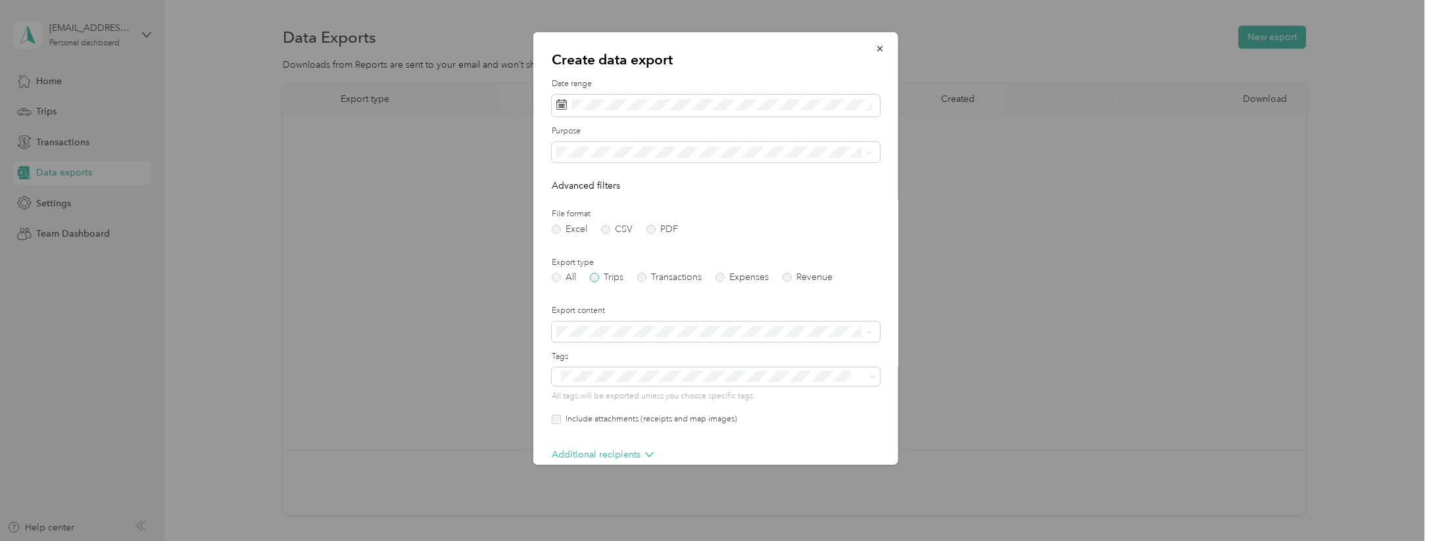
click at [595, 276] on label "Trips" at bounding box center [607, 277] width 34 height 9
click at [689, 353] on div "Summary only" at bounding box center [714, 354] width 307 height 14
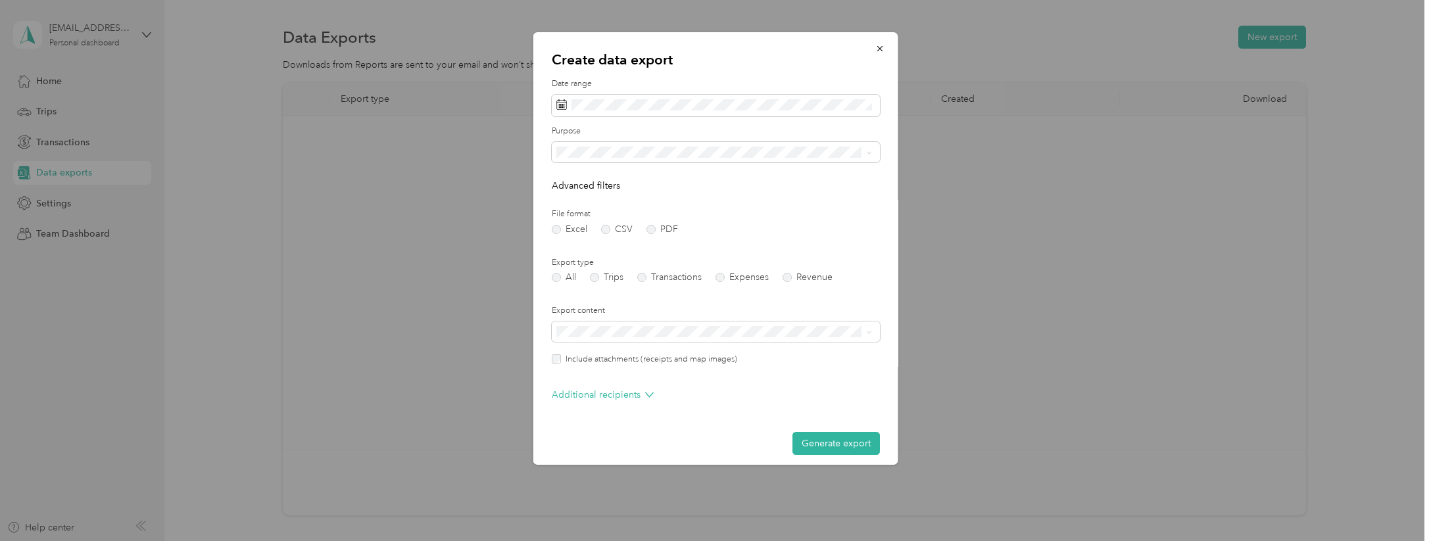
click at [693, 305] on label "Export content" at bounding box center [716, 311] width 328 height 12
click at [709, 359] on label "Include attachments (receipts and map images)" at bounding box center [649, 360] width 176 height 12
click at [808, 437] on button "Generate export" at bounding box center [836, 443] width 87 height 23
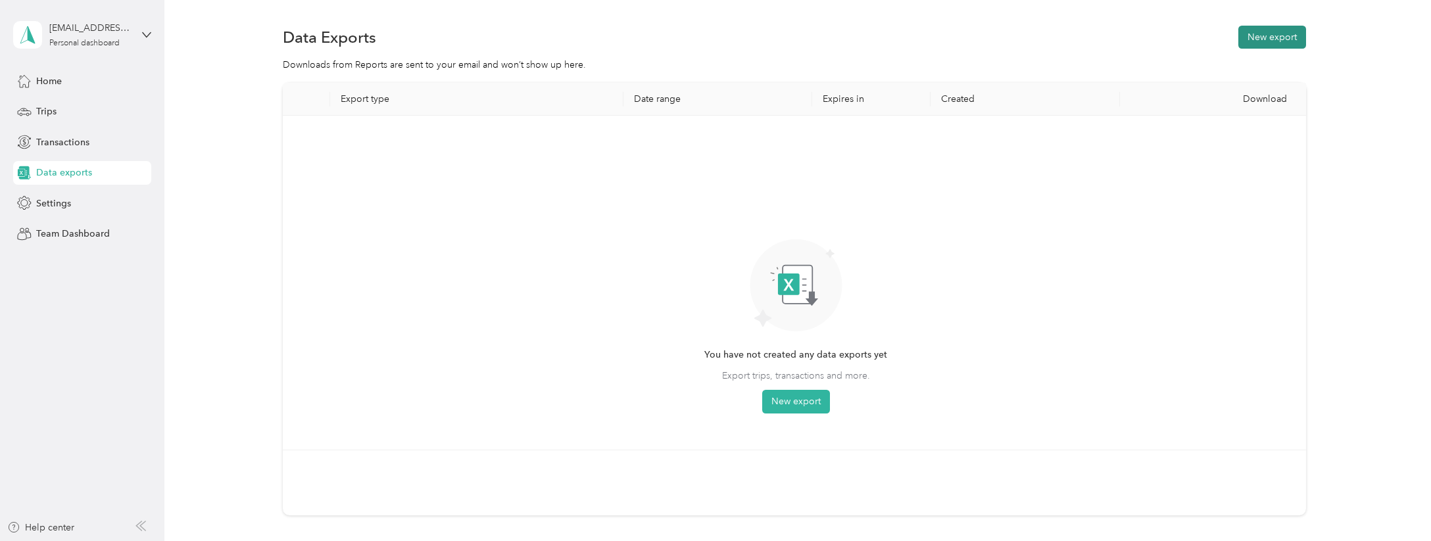
click at [1278, 33] on button "New export" at bounding box center [1273, 37] width 68 height 23
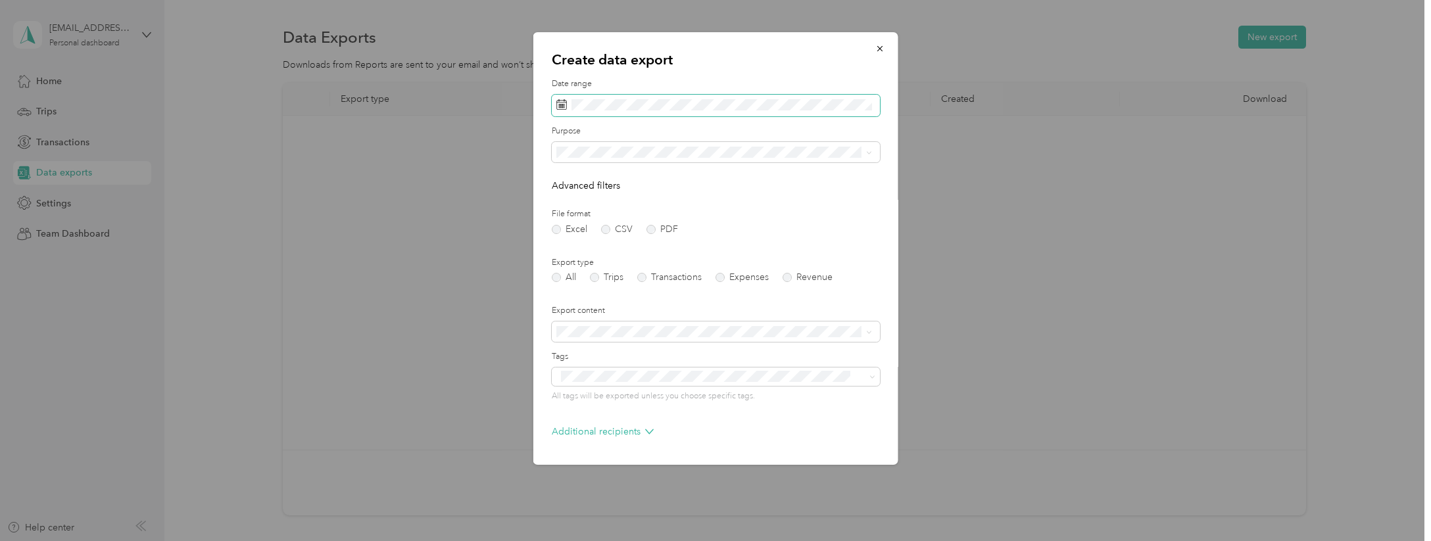
click at [601, 111] on span at bounding box center [716, 106] width 328 height 22
click at [750, 316] on button "Last year" at bounding box center [737, 321] width 80 height 23
click at [649, 228] on label "PDF" at bounding box center [663, 229] width 32 height 9
click at [633, 380] on li "Summary and full list" at bounding box center [714, 371] width 325 height 23
click at [541, 438] on div "Create data export Date range Purpose Advanced filters File format Excel CSV PD…" at bounding box center [716, 248] width 365 height 433
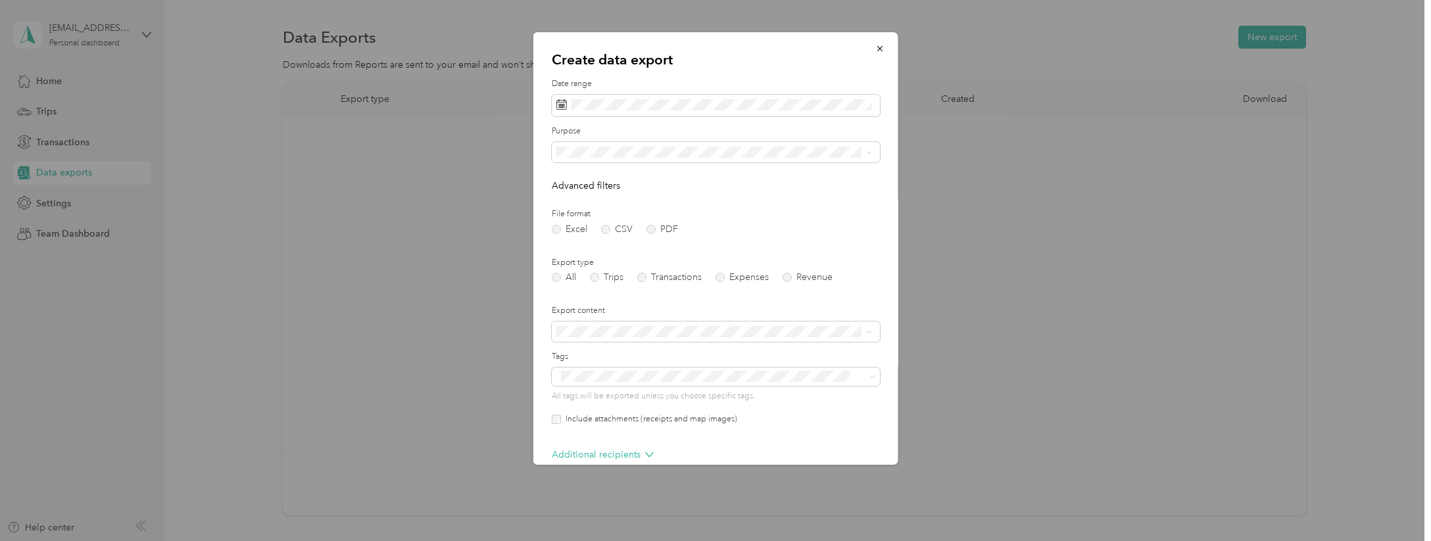
scroll to position [66, 0]
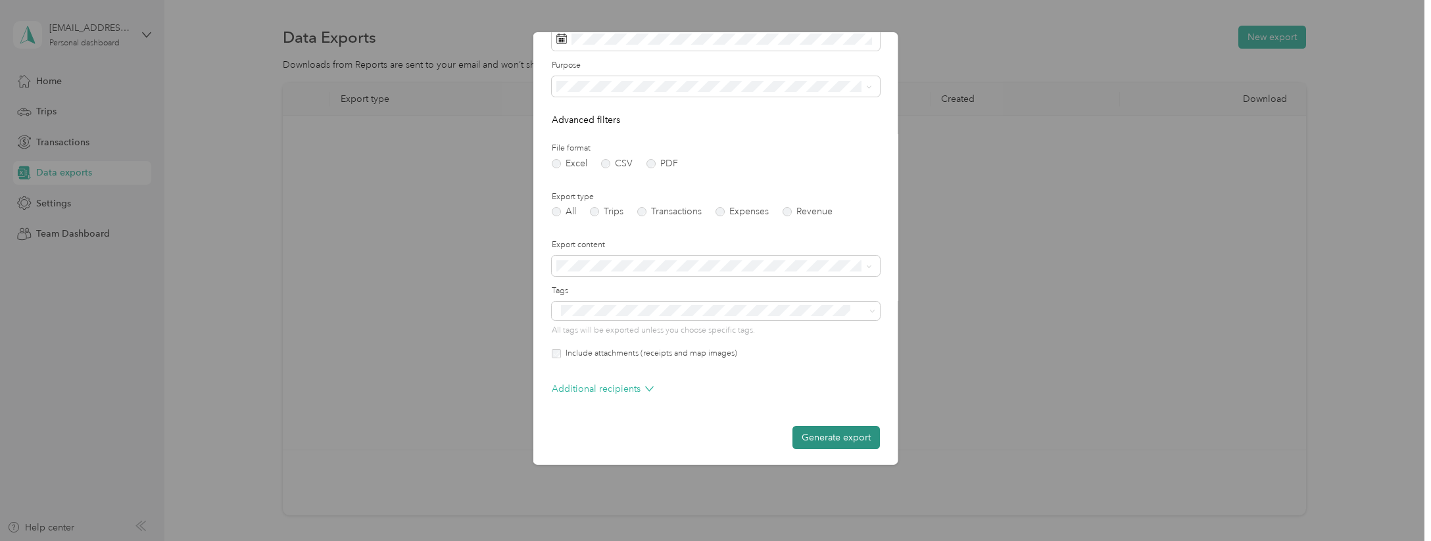
click at [822, 434] on button "Generate export" at bounding box center [836, 437] width 87 height 23
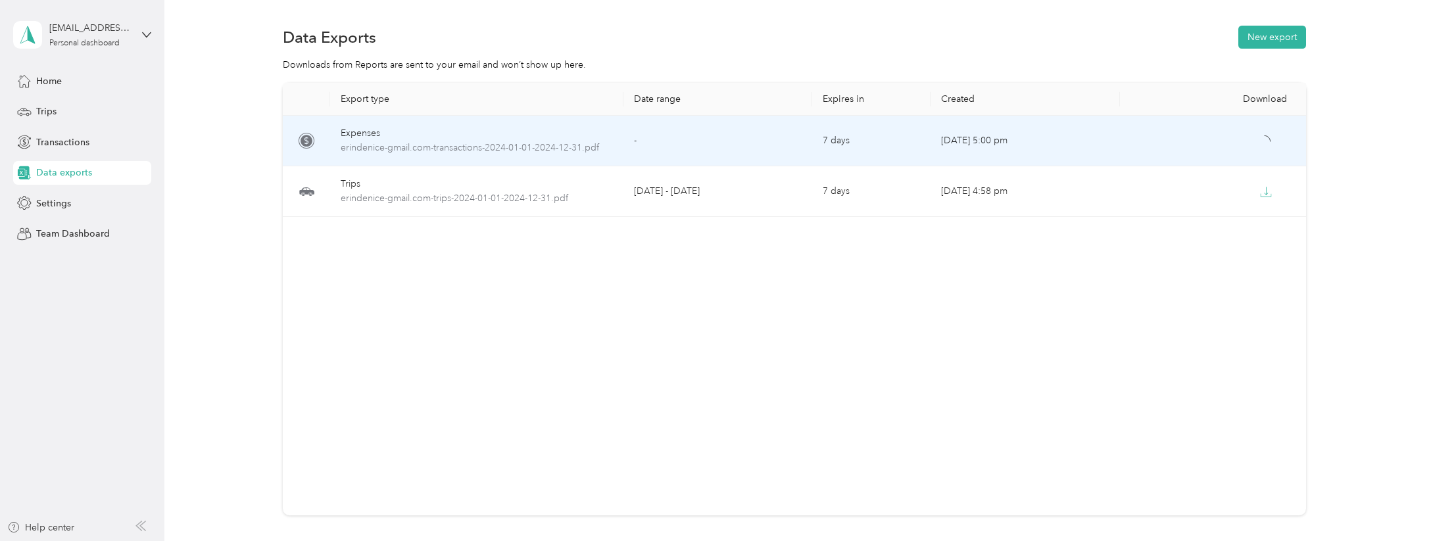
click at [1133, 149] on td at bounding box center [1214, 141] width 189 height 51
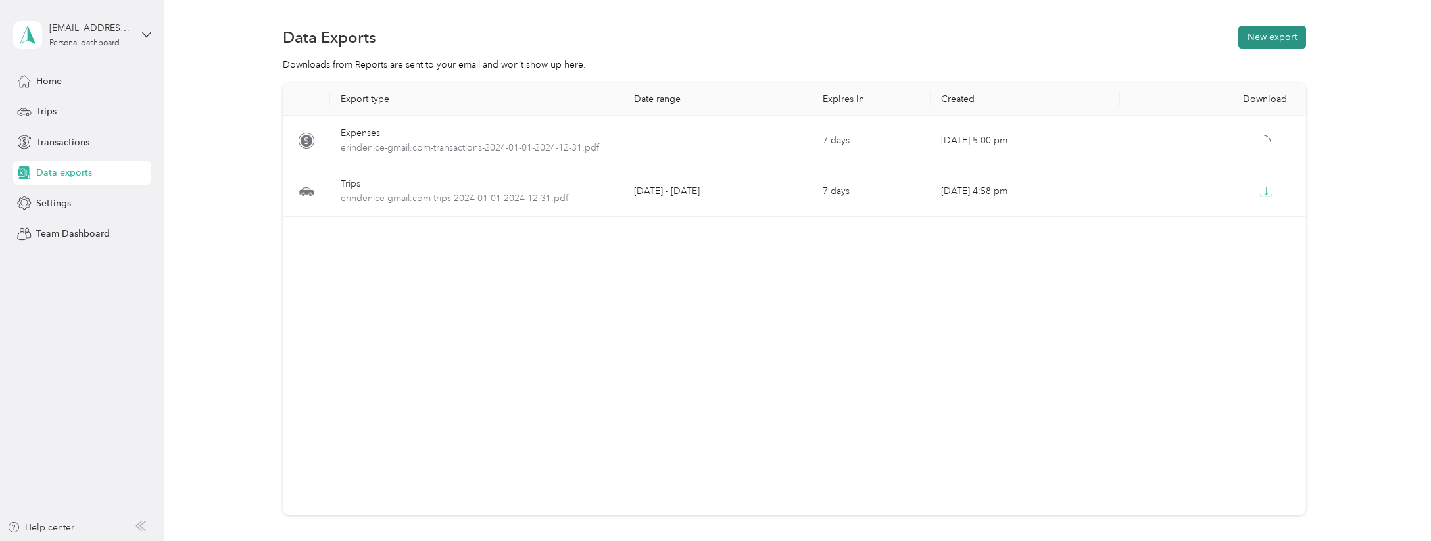
click at [1259, 40] on button "New export" at bounding box center [1273, 37] width 68 height 23
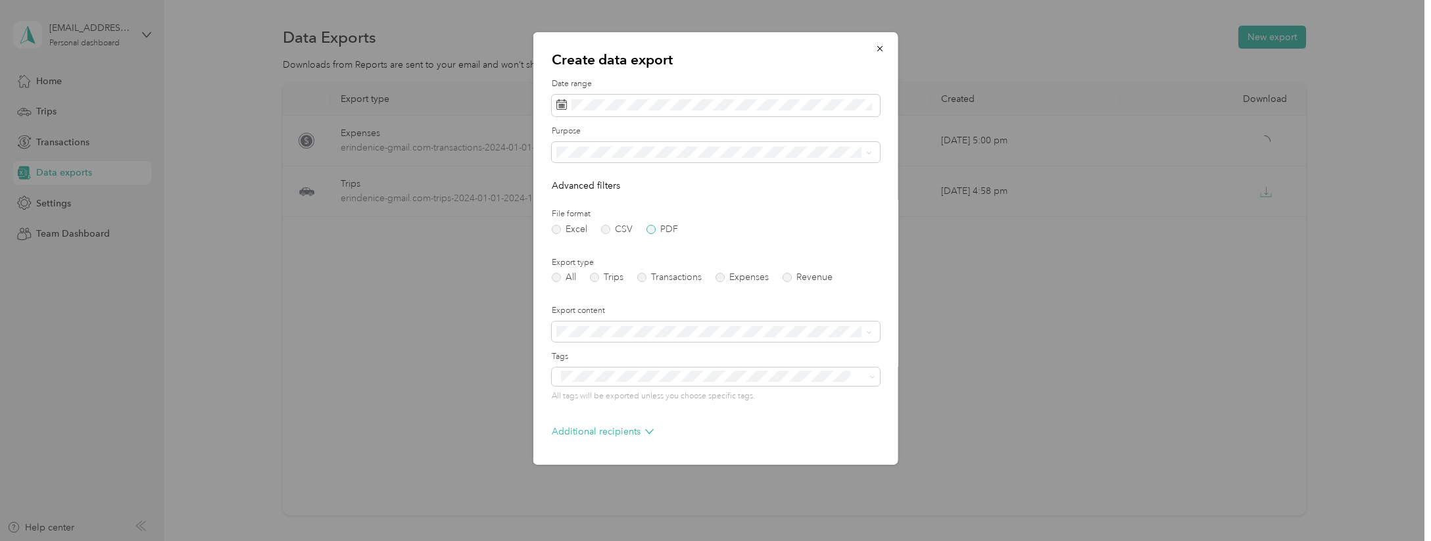
click at [652, 230] on label "PDF" at bounding box center [663, 229] width 32 height 9
click at [672, 97] on span at bounding box center [716, 106] width 328 height 22
click at [672, 111] on span at bounding box center [716, 106] width 328 height 22
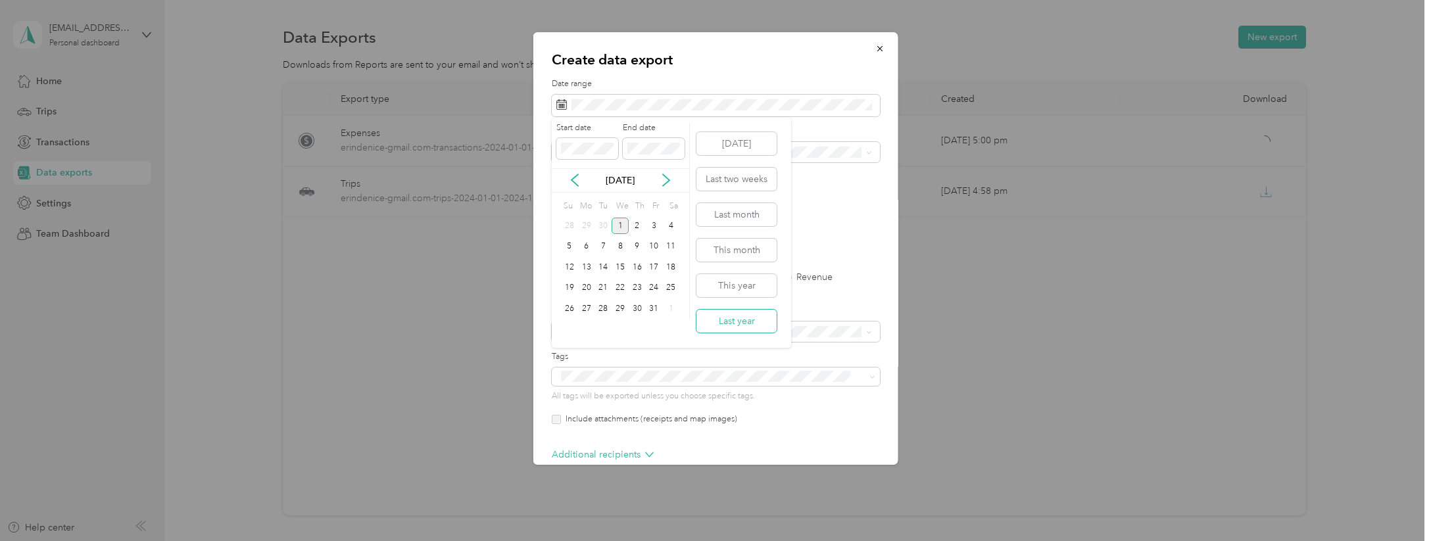
click at [750, 321] on button "Last year" at bounding box center [737, 321] width 80 height 23
click at [767, 305] on label "Export content" at bounding box center [716, 311] width 328 height 12
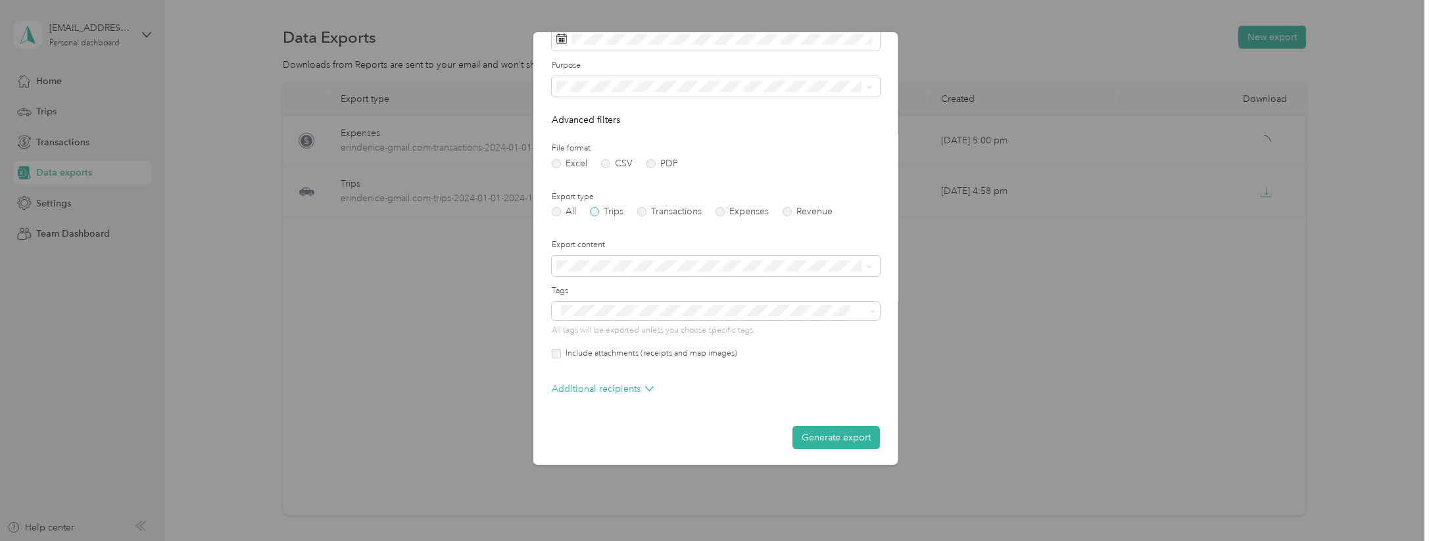
click at [594, 211] on label "Trips" at bounding box center [607, 211] width 34 height 9
click at [820, 436] on button "Generate export" at bounding box center [836, 437] width 87 height 23
